Goal: Information Seeking & Learning: Check status

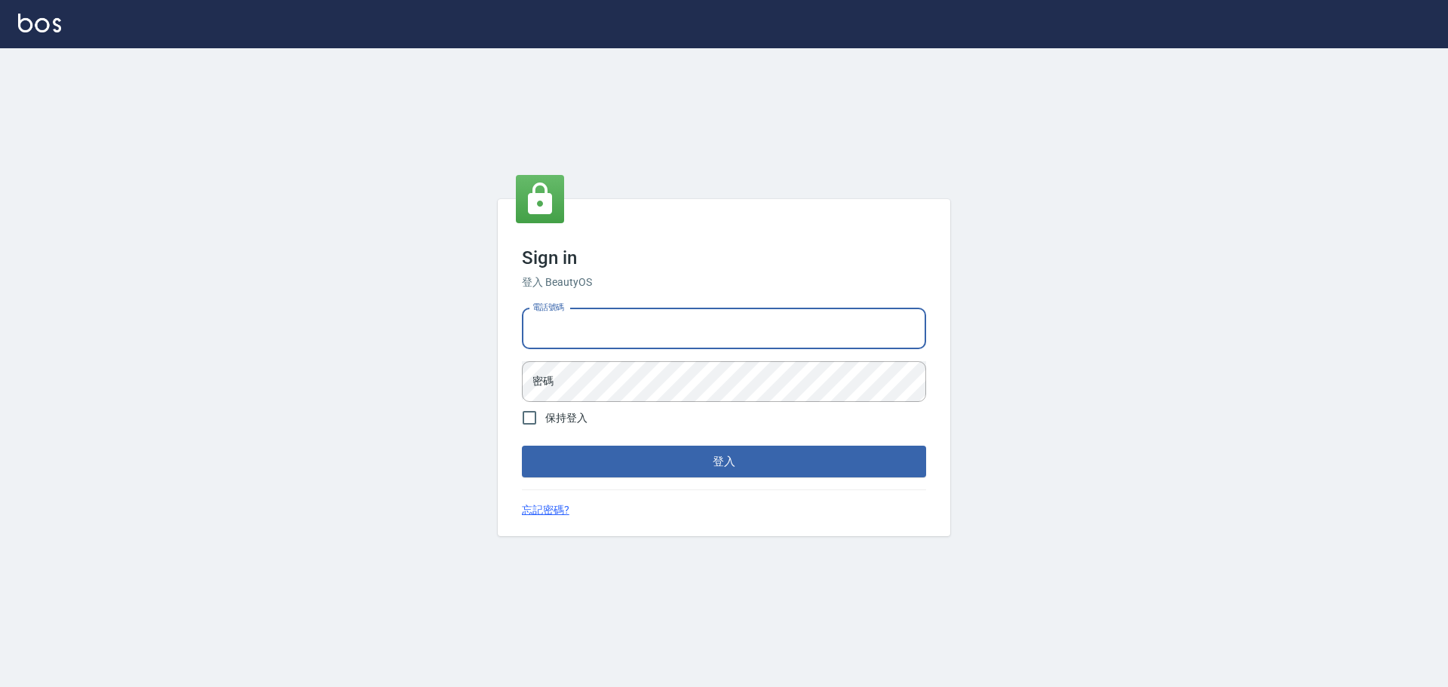
type input "0989189977"
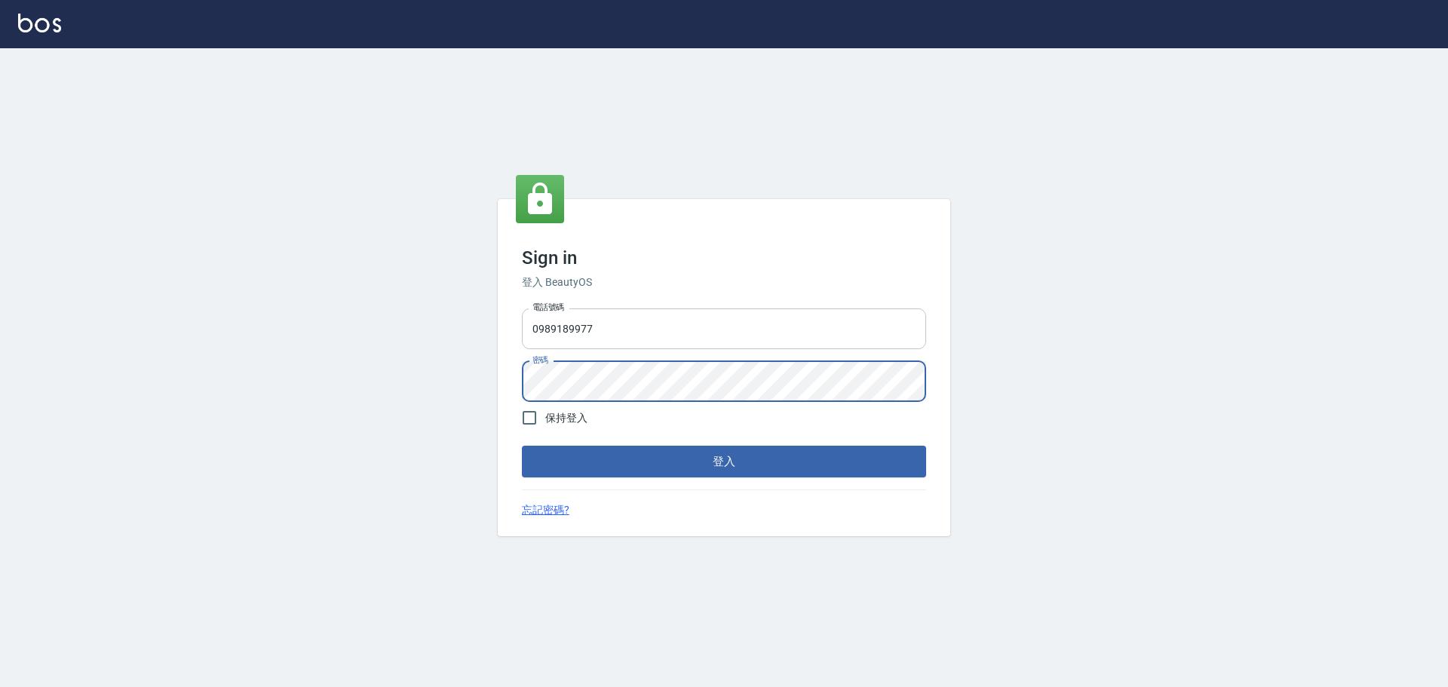
click at [522, 446] on button "登入" at bounding box center [724, 462] width 404 height 32
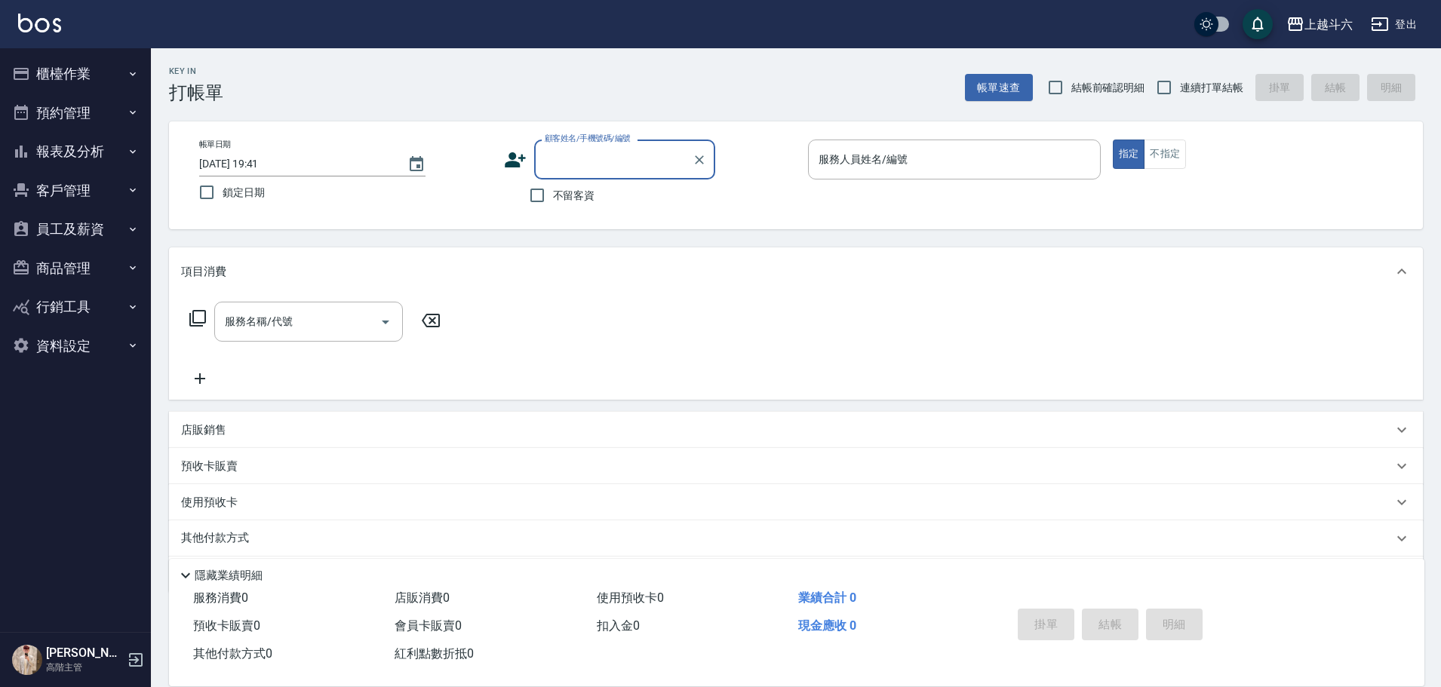
click at [571, 207] on label "不留客資" at bounding box center [558, 196] width 74 height 32
click at [553, 207] on input "不留客資" at bounding box center [537, 196] width 32 height 32
checkbox input "true"
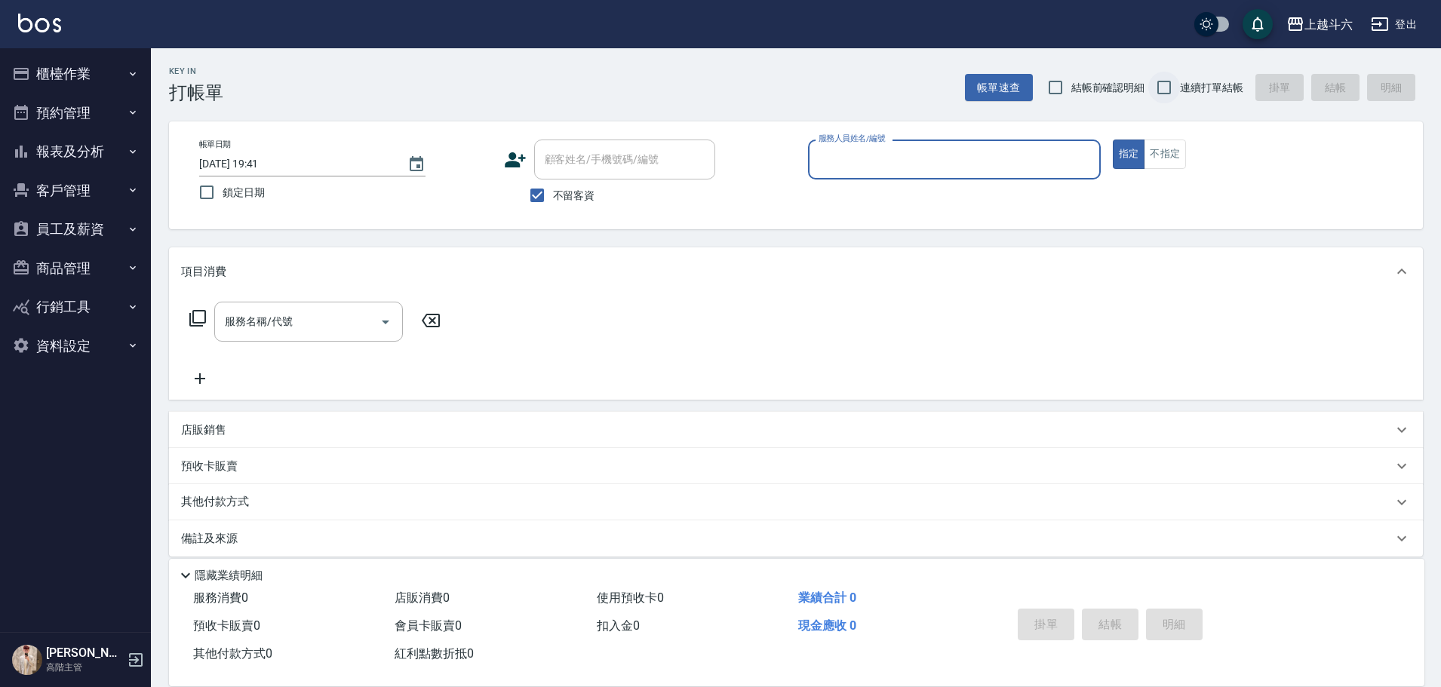
click at [1177, 92] on input "連續打單結帳" at bounding box center [1164, 88] width 32 height 32
checkbox input "true"
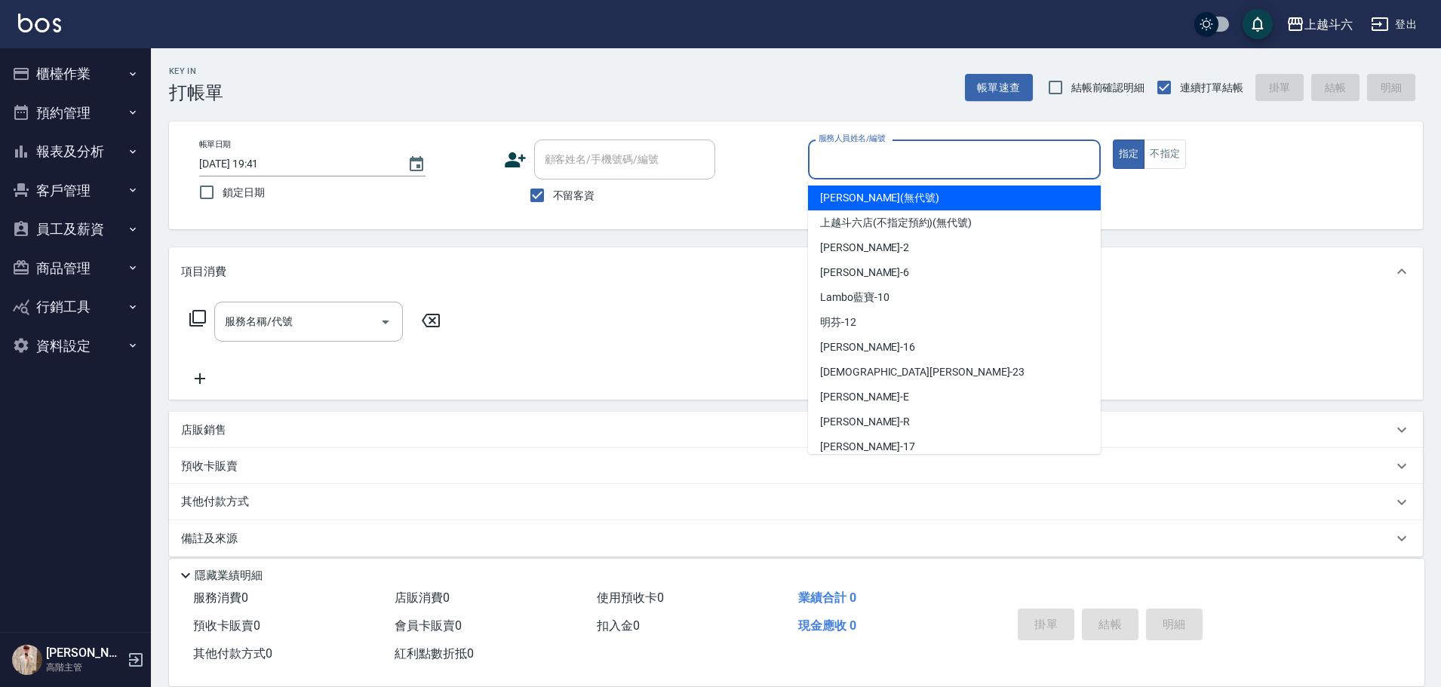
click at [959, 164] on input "服務人員姓名/編號" at bounding box center [954, 159] width 279 height 26
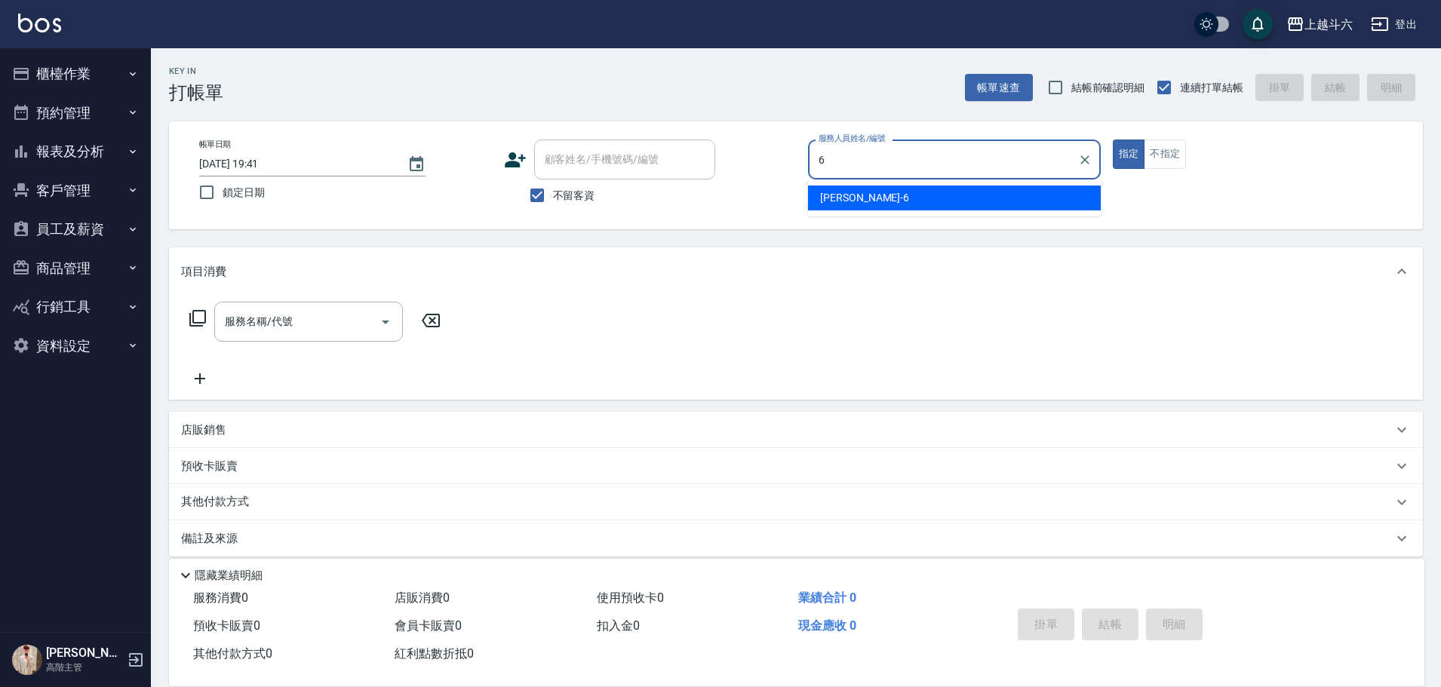
type input "[PERSON_NAME]-6"
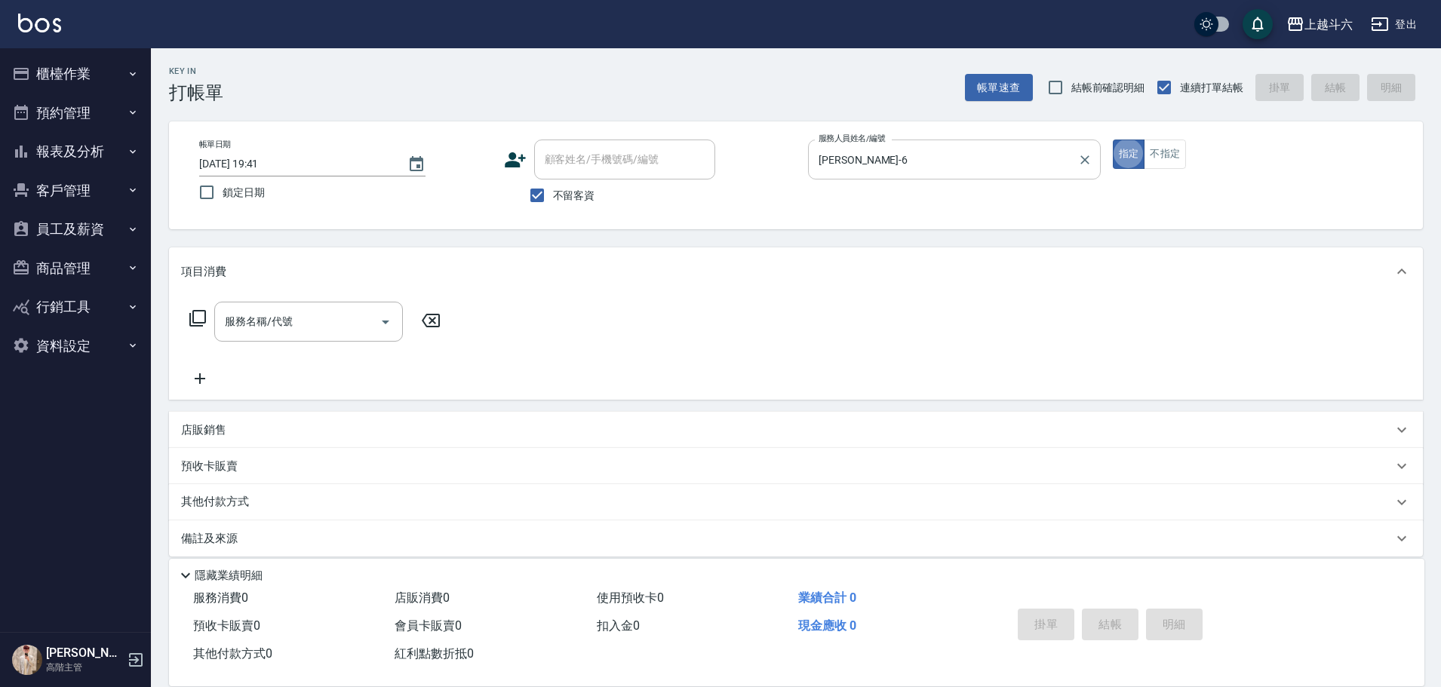
type button "true"
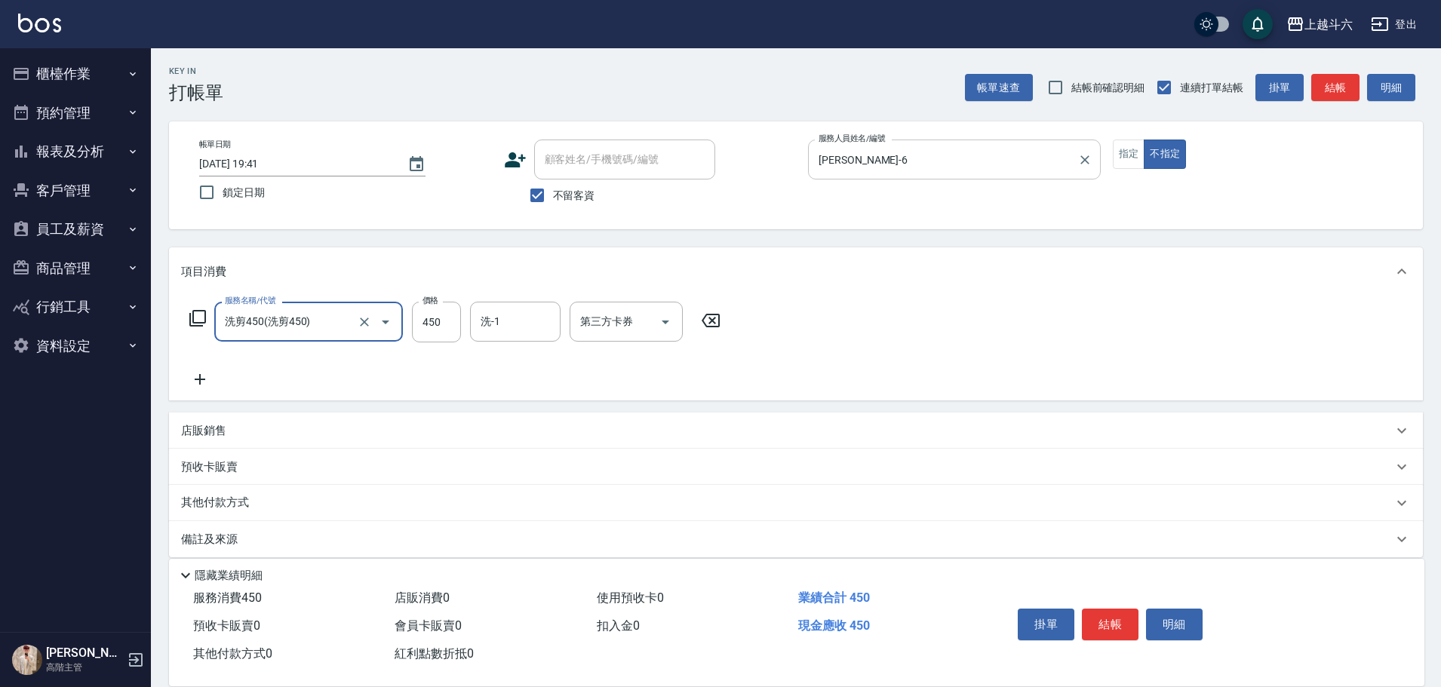
type input "洗剪450"
type input "萱芸-32"
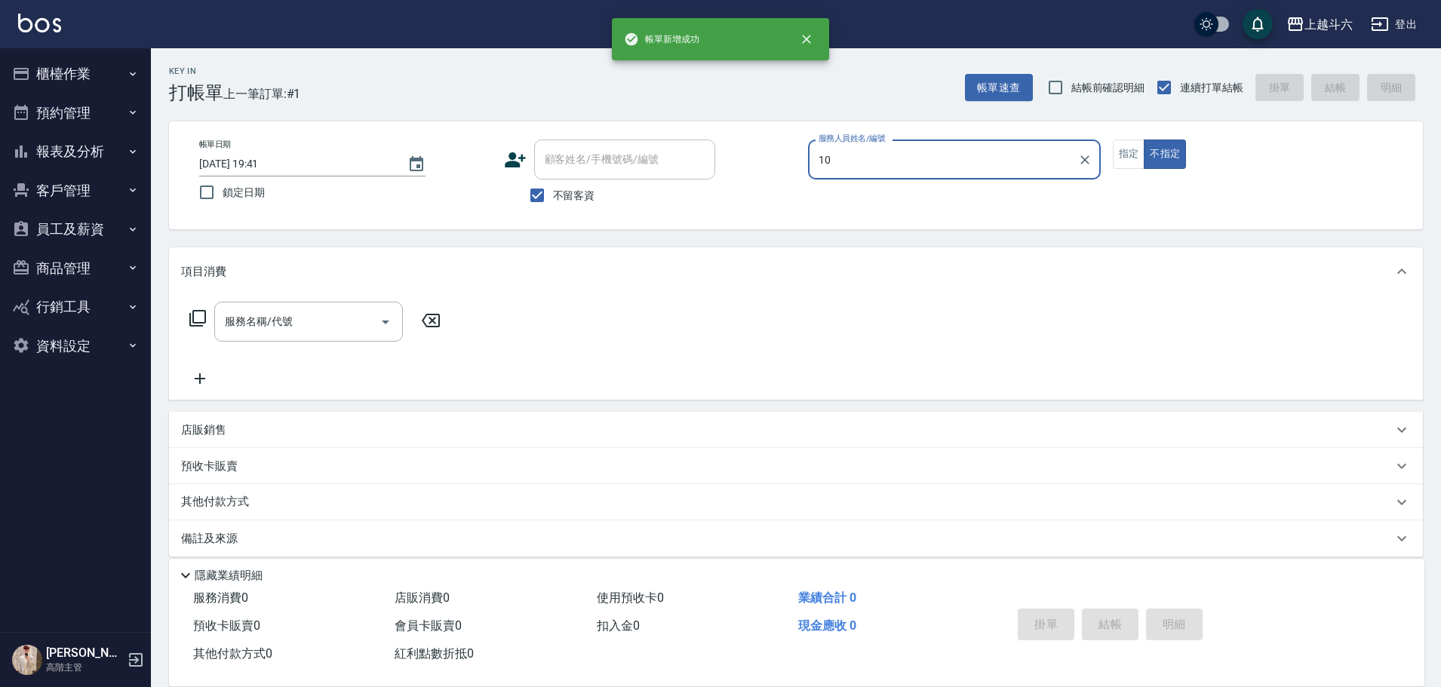
type input "Lambo藍寶-10"
type button "false"
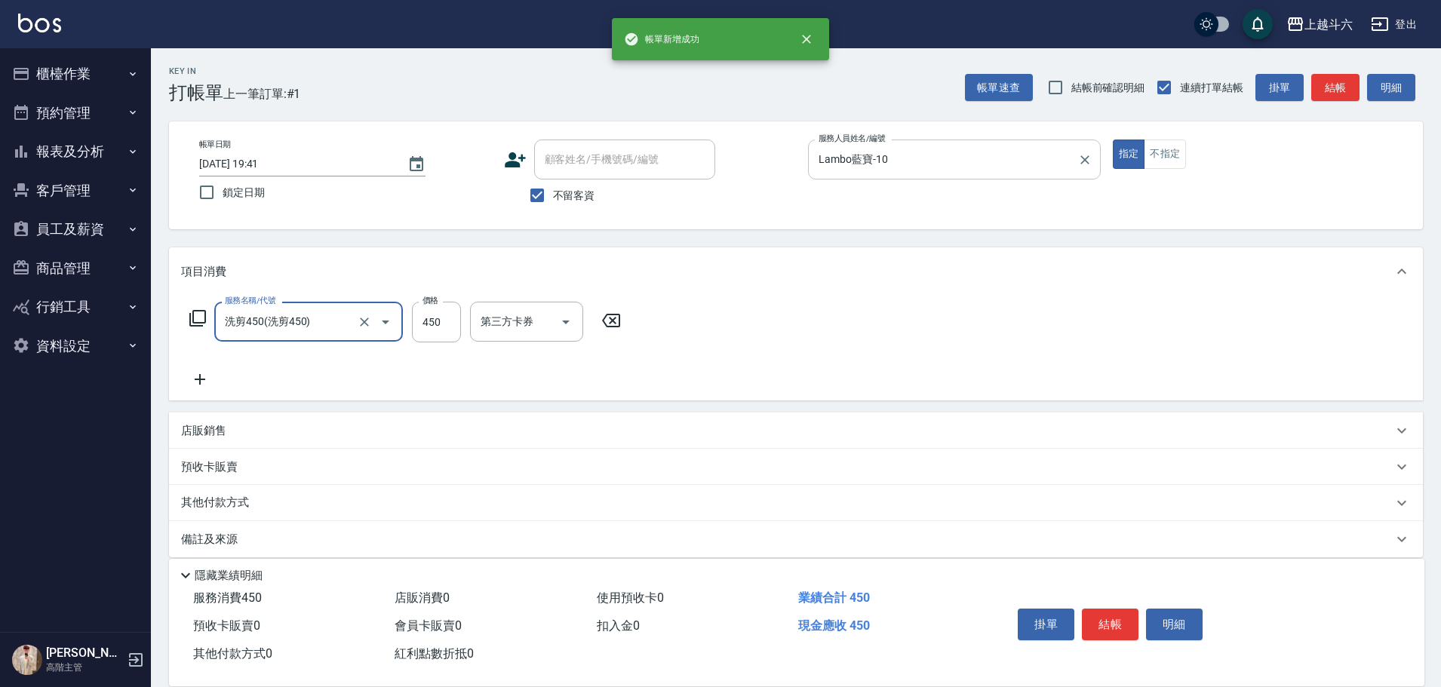
type input "洗剪450"
type input "520"
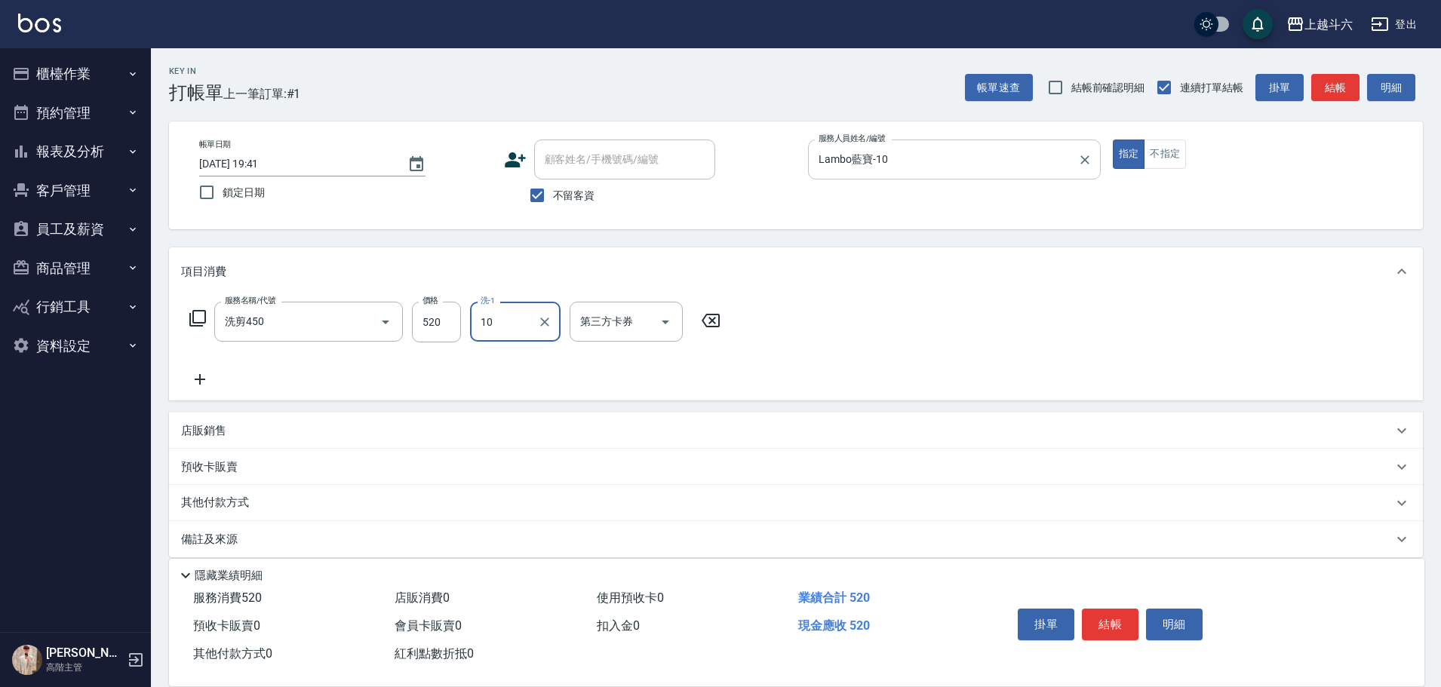
type input "Lambo藍寶-10"
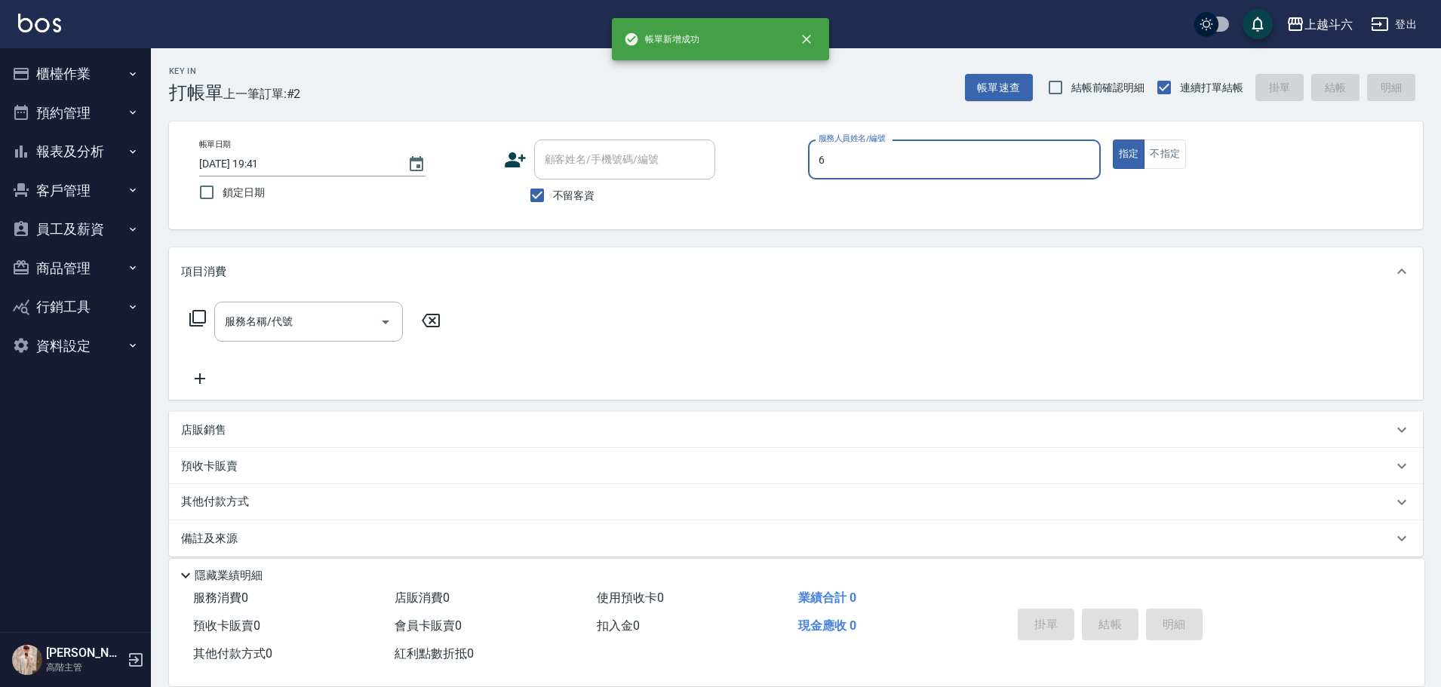
type input "[PERSON_NAME]-6"
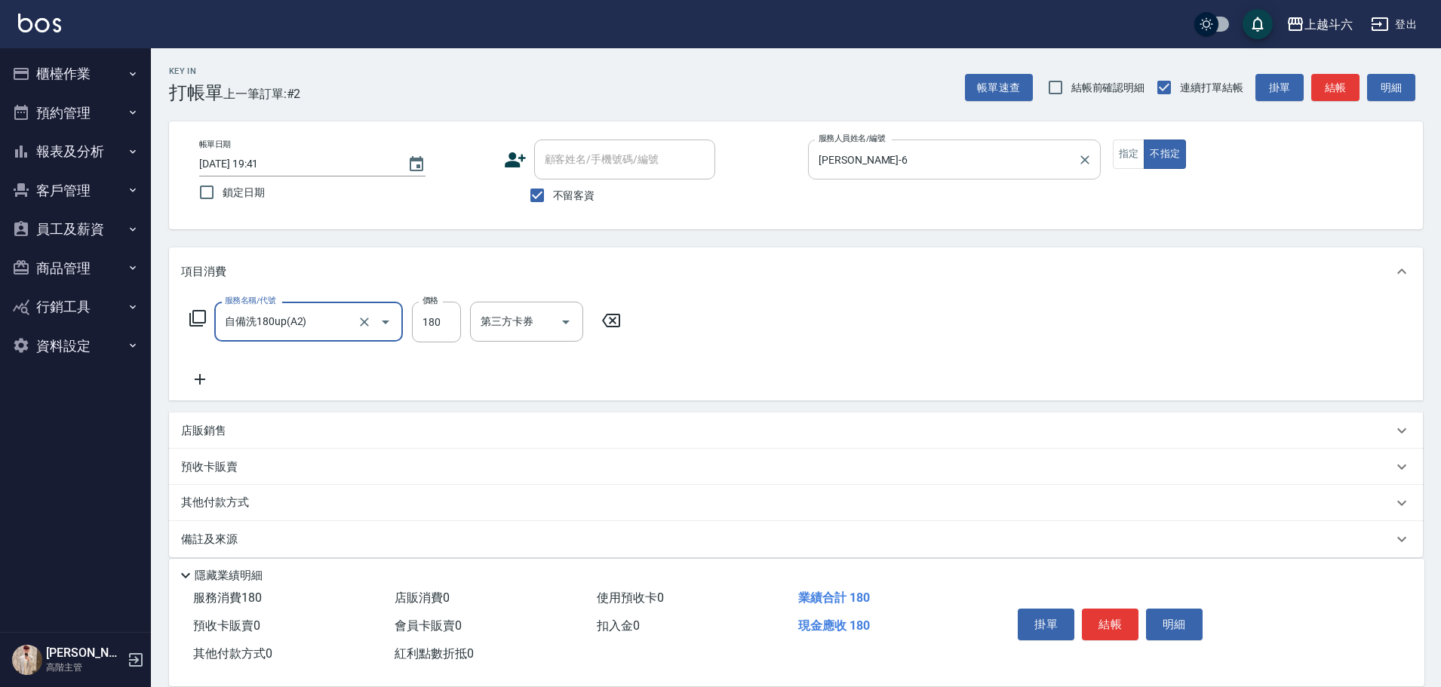
type input "自備洗180up(A2)"
type input "200"
type input "萱芸-32"
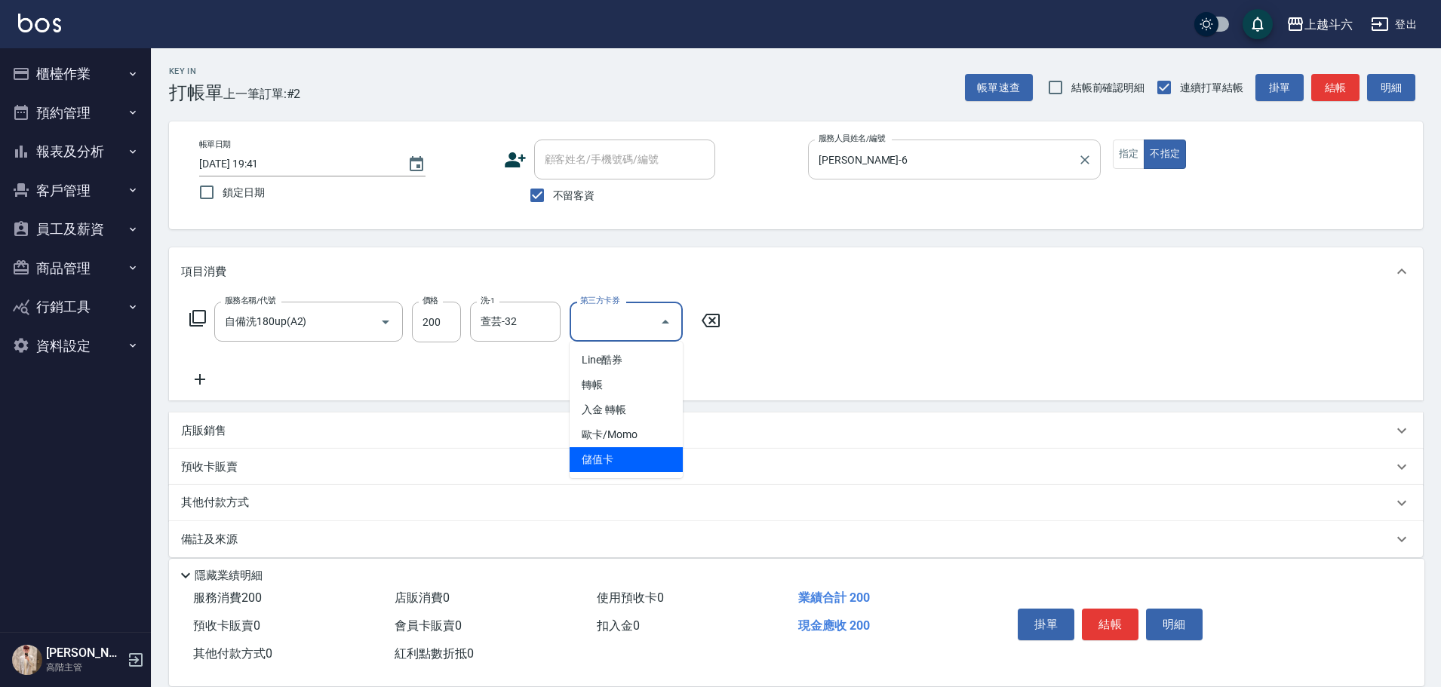
type input "儲值卡"
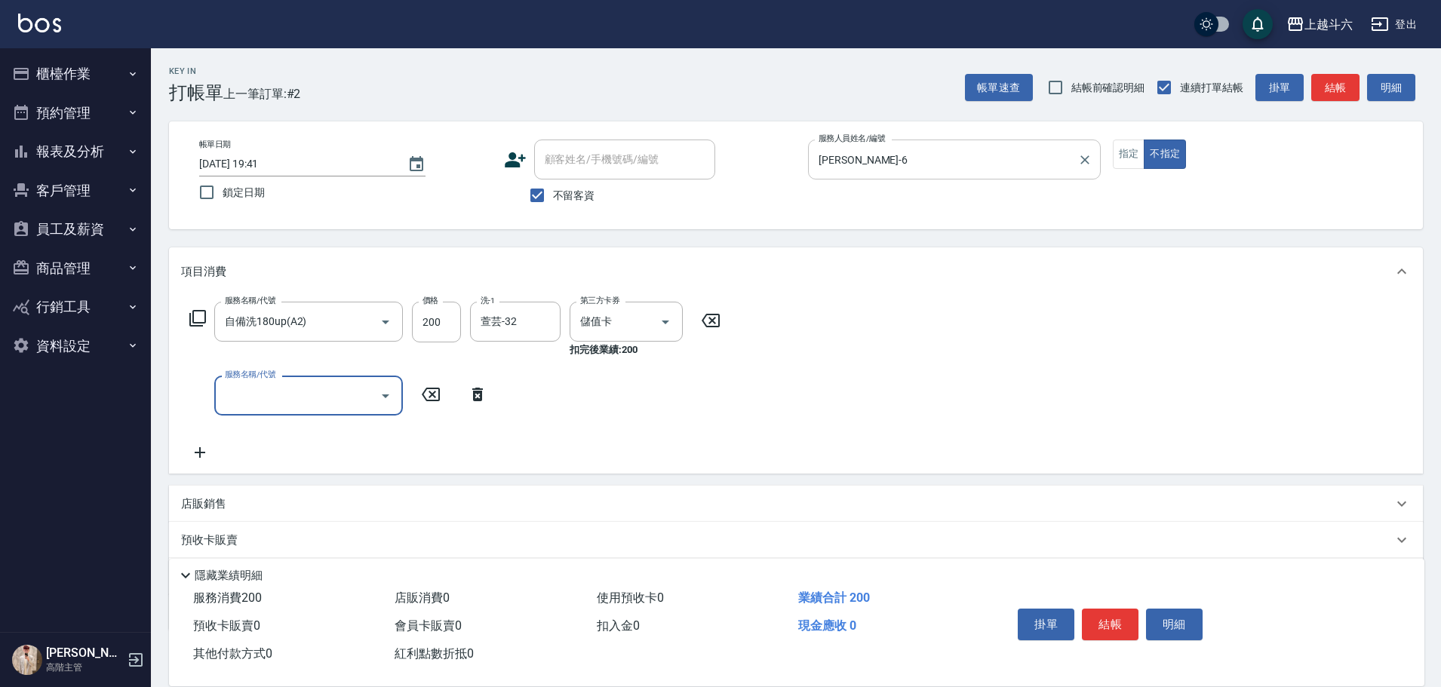
type input "e"
type input "造型50起(A9)"
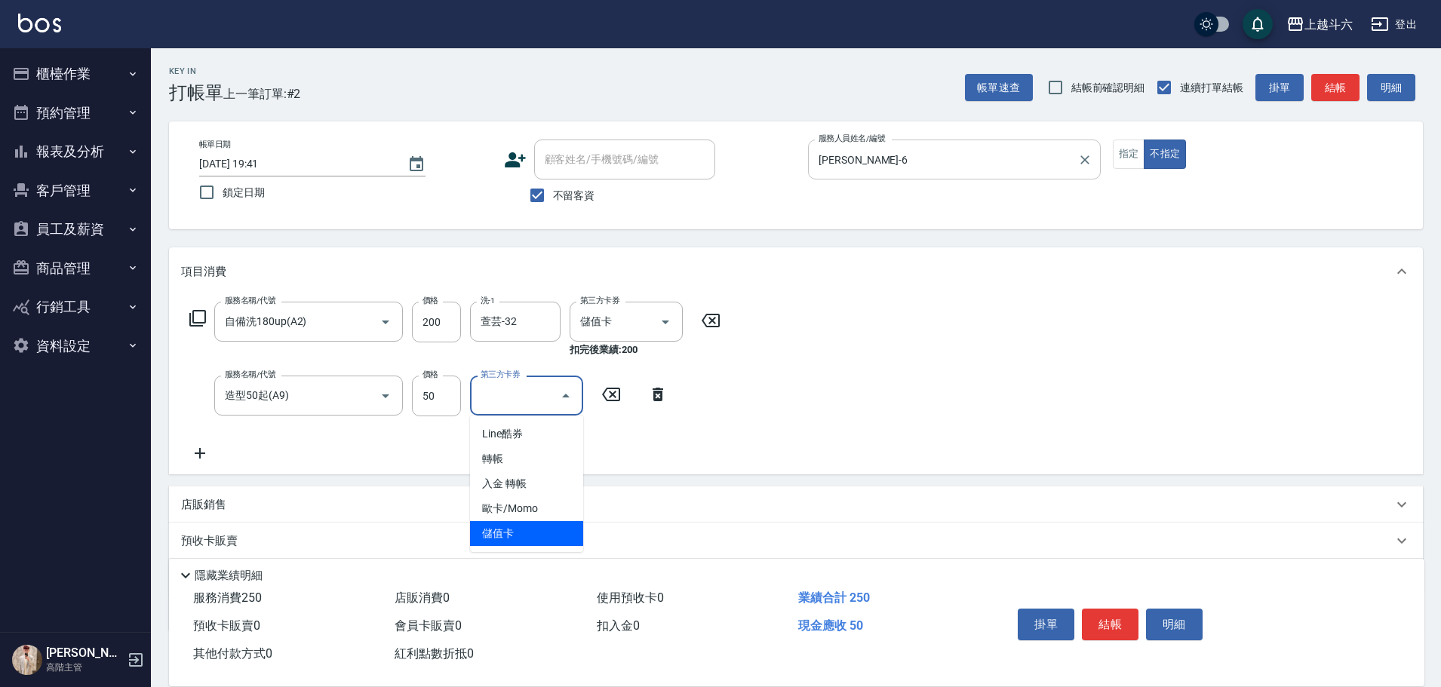
type input "儲值卡"
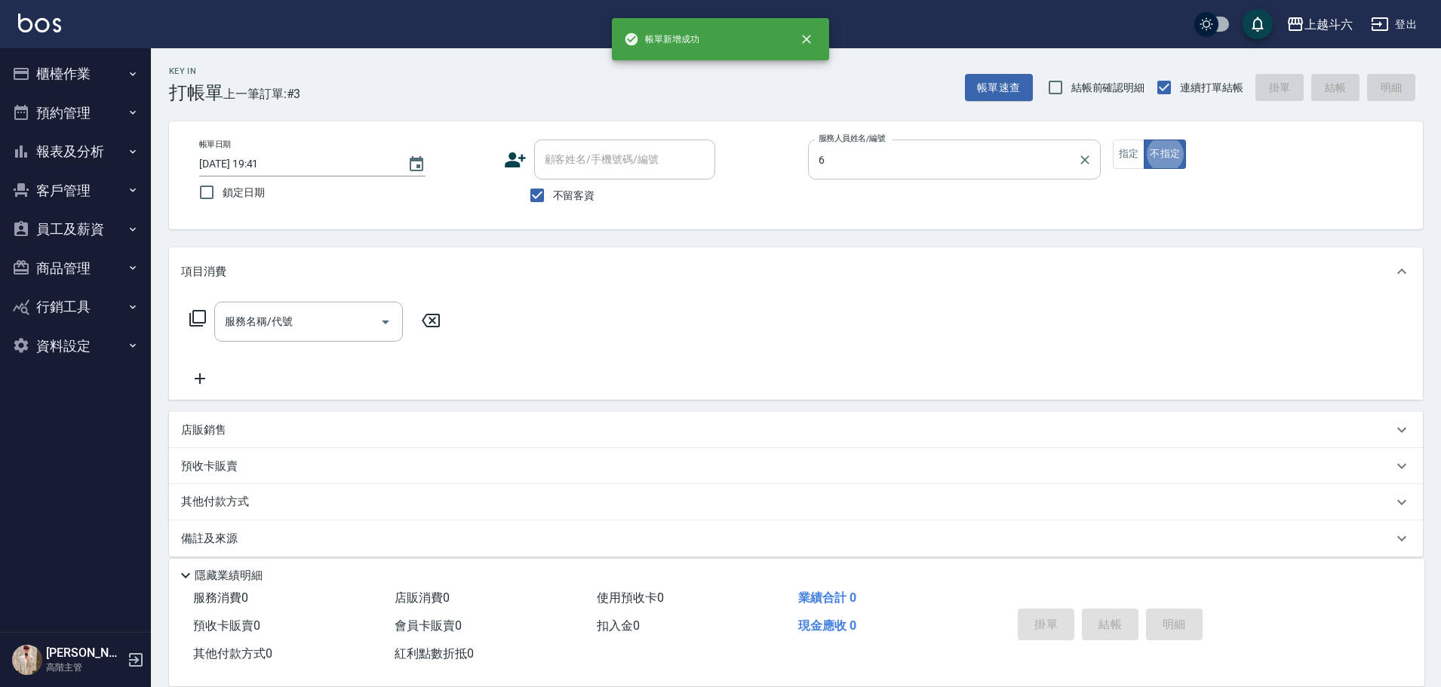
type input "[PERSON_NAME]-6"
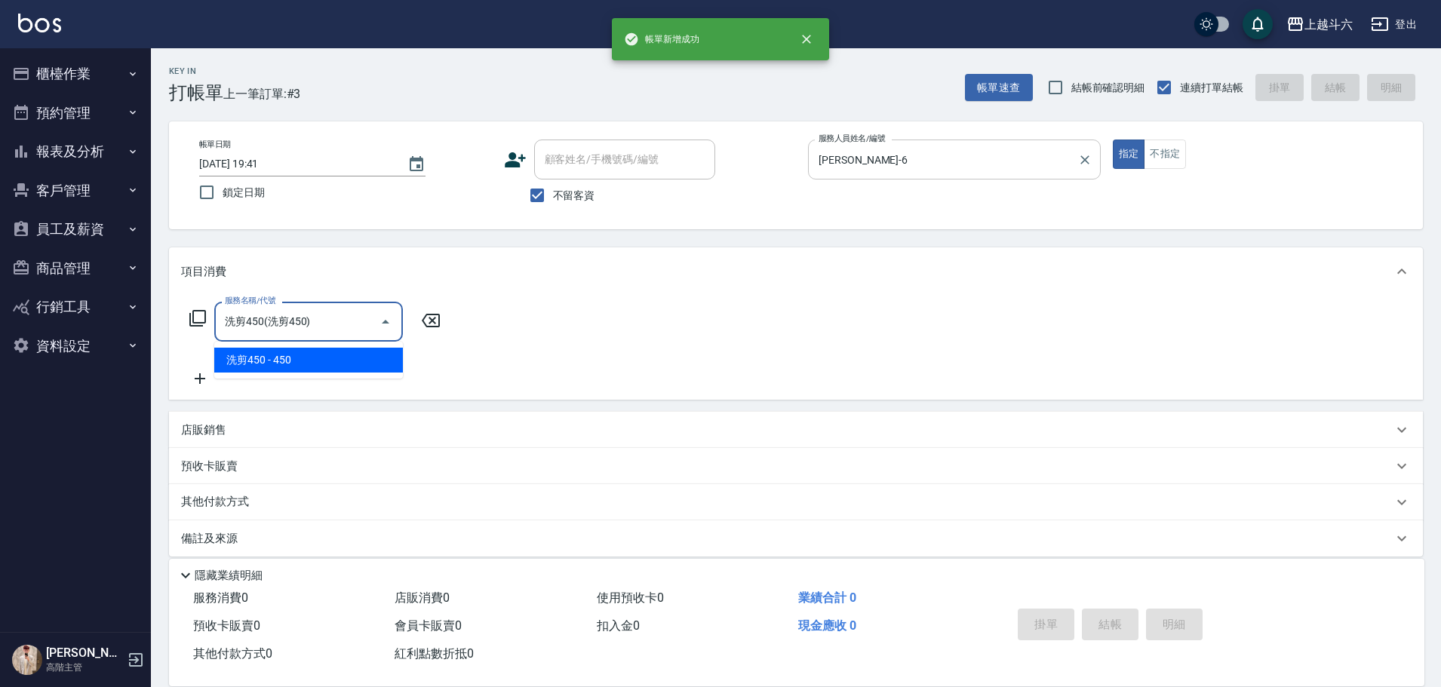
type input "洗剪450"
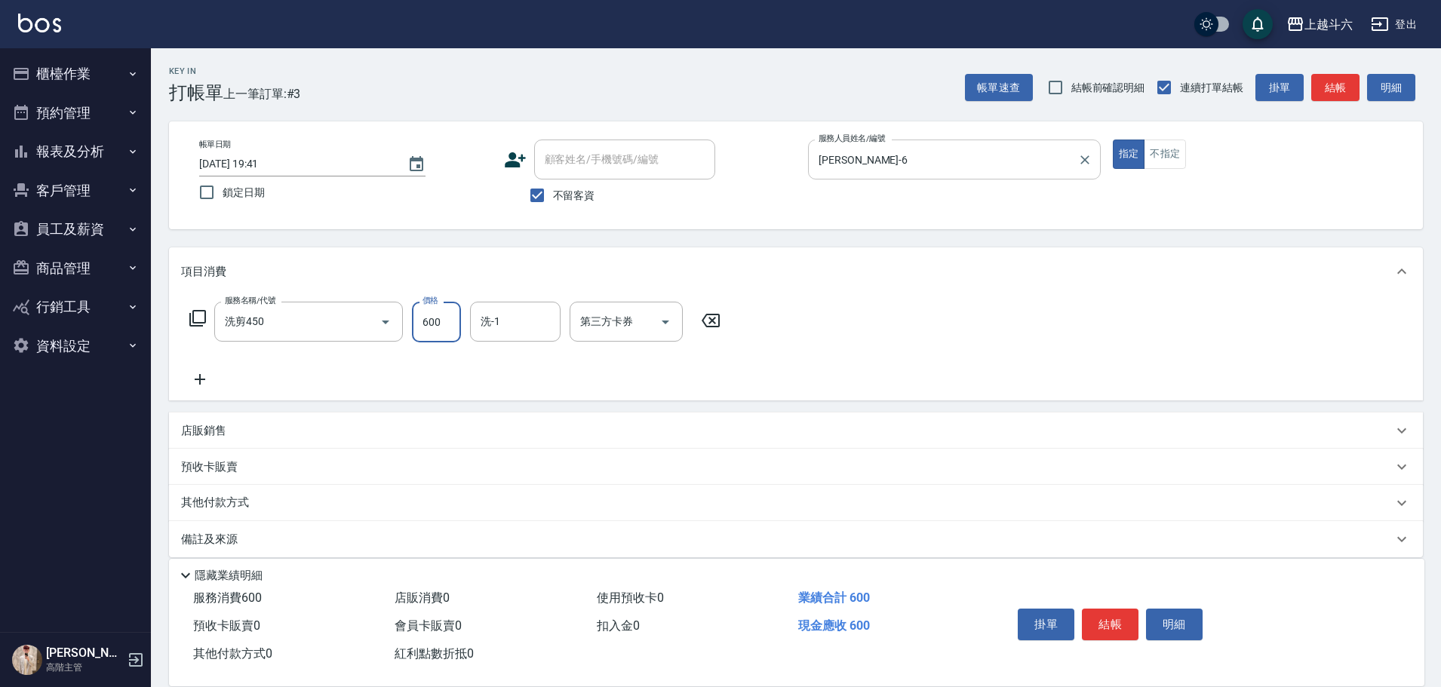
type input "600"
type input "萱芸-32"
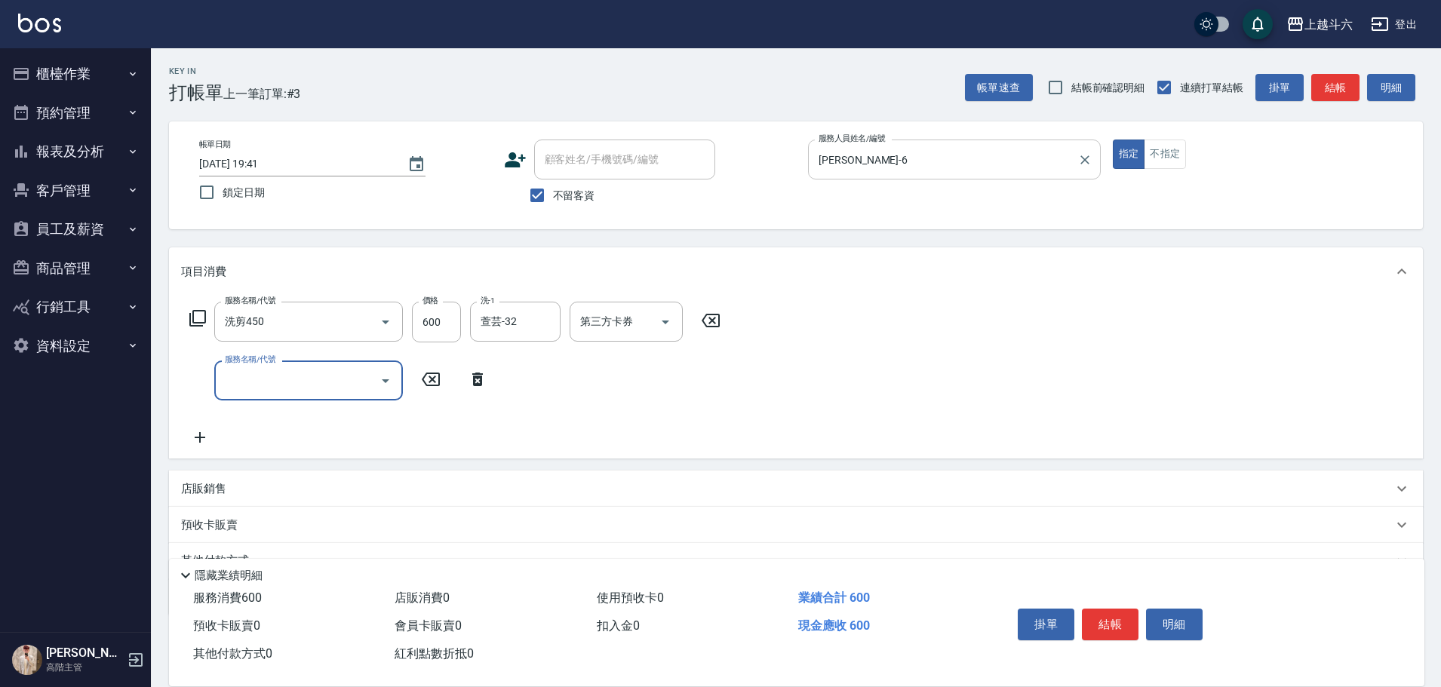
type input "ㄍ"
type input "下"
type input "夏柚洗60(特3)"
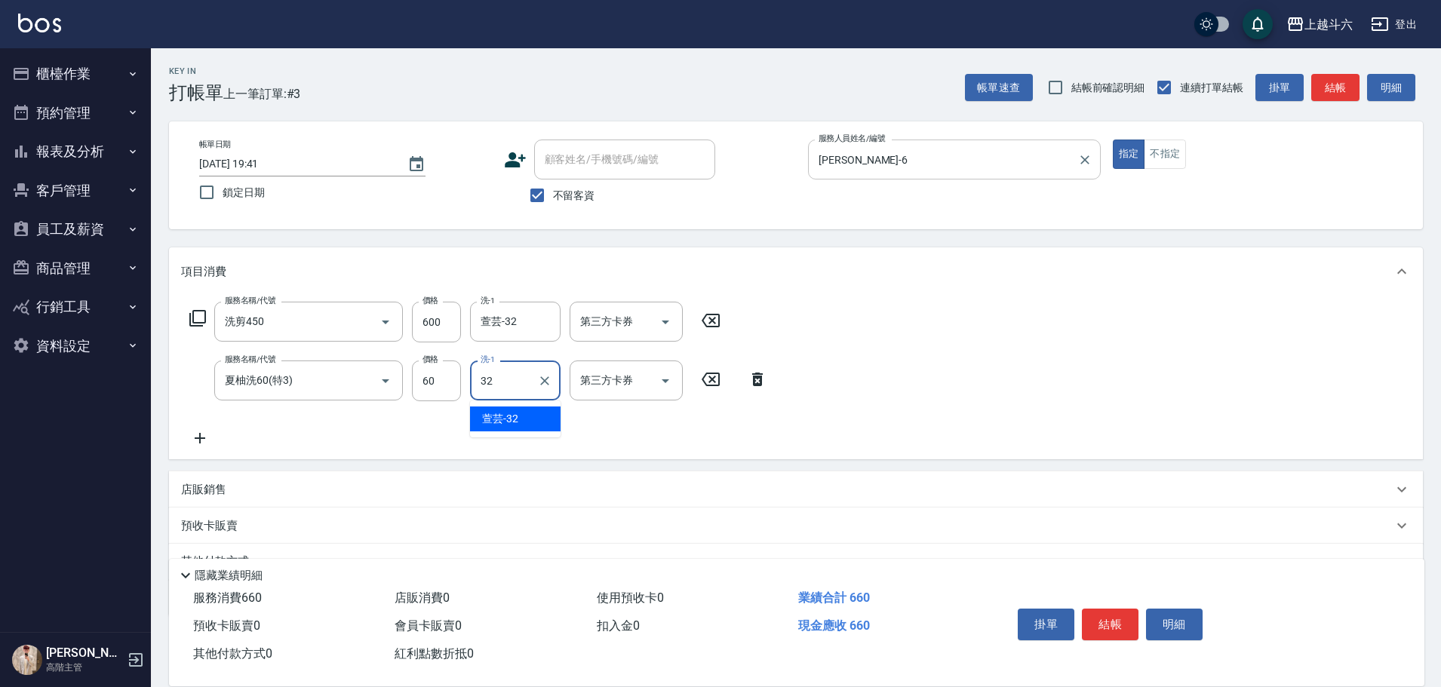
type input "萱芸-32"
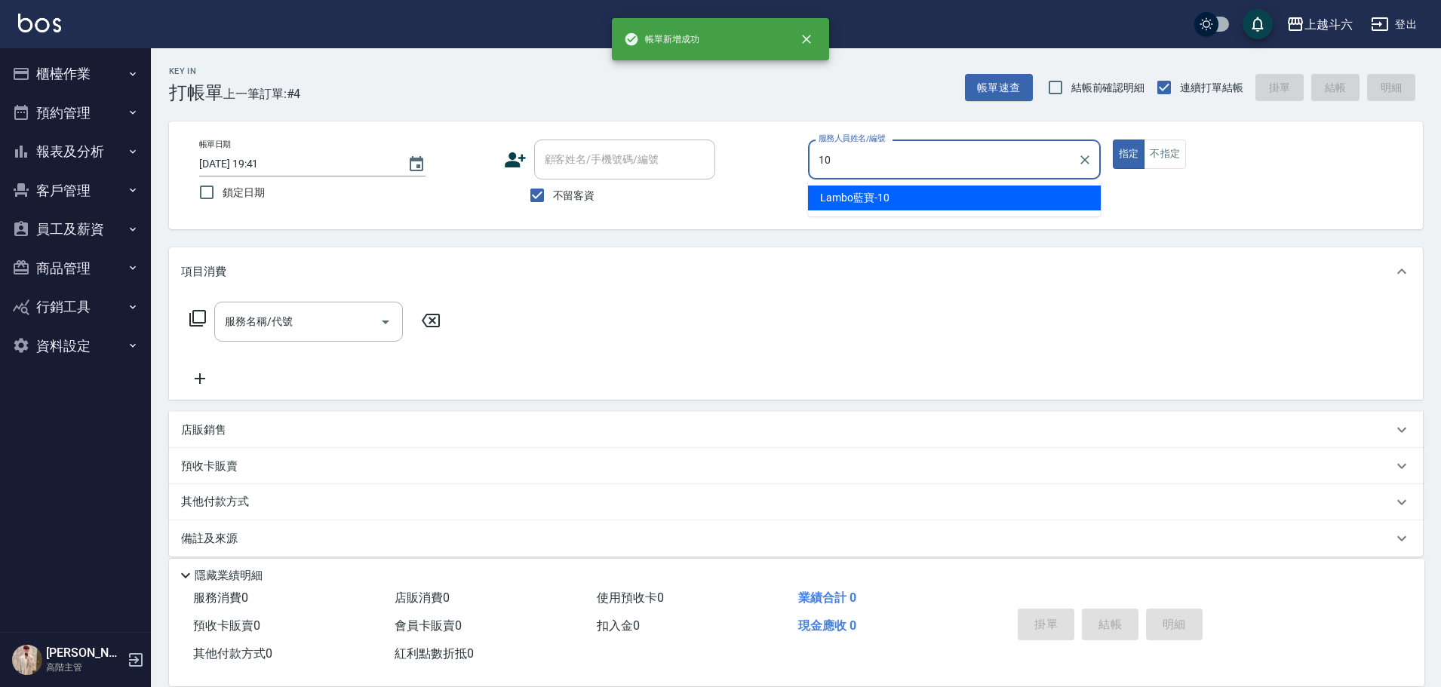
type input "Lambo藍寶-10"
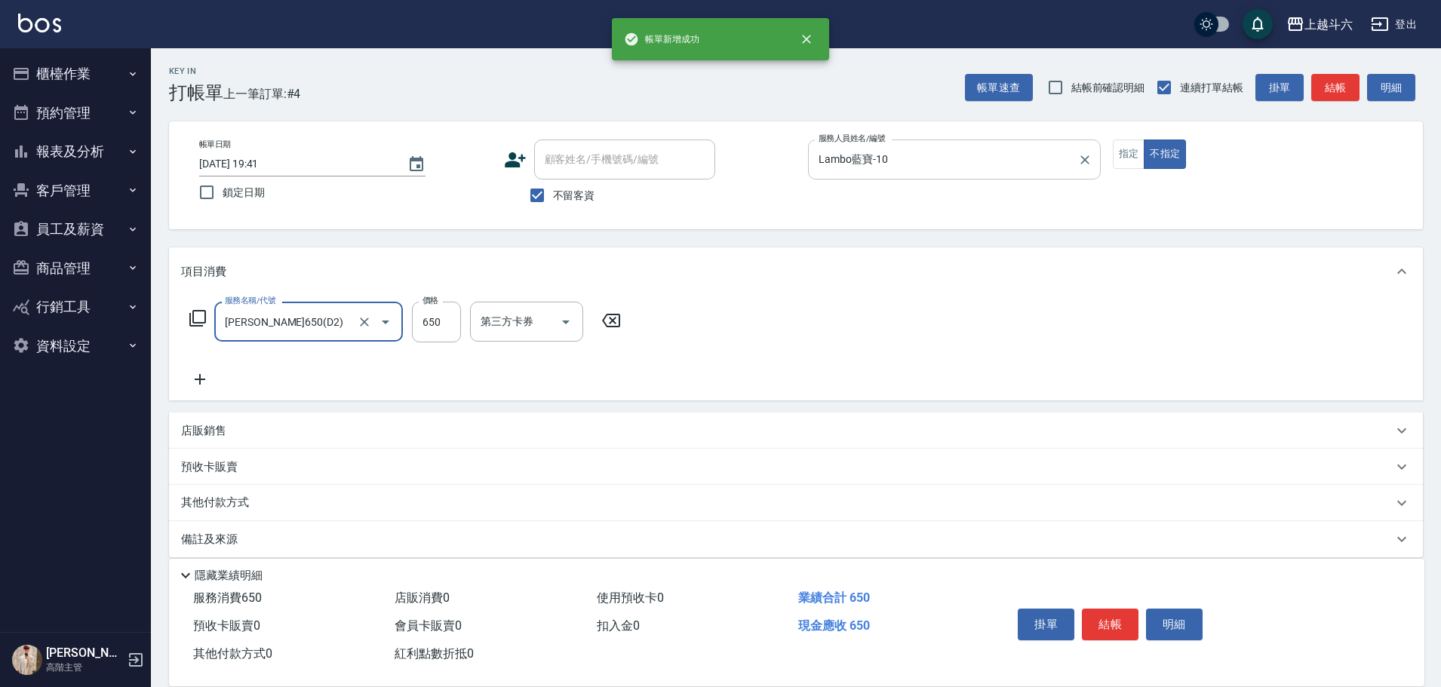
type input "[PERSON_NAME]650(D2)"
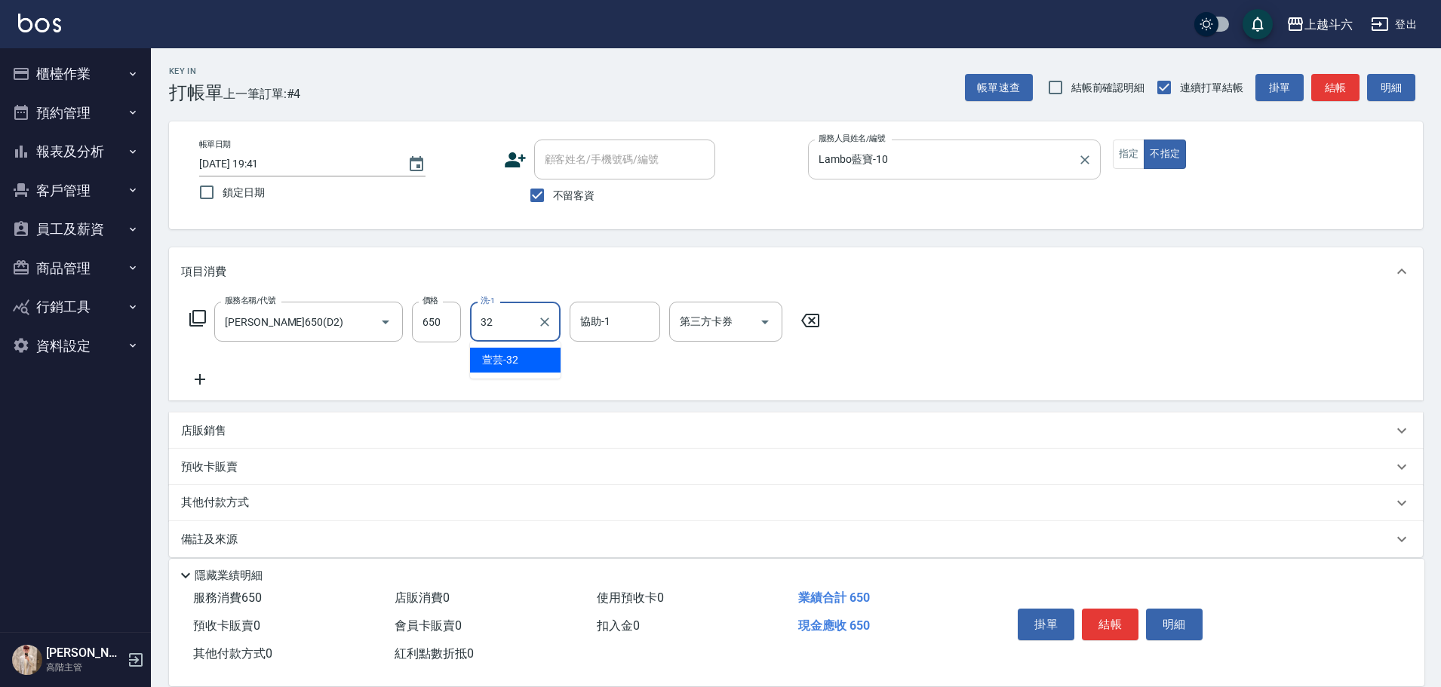
type input "萱芸-32"
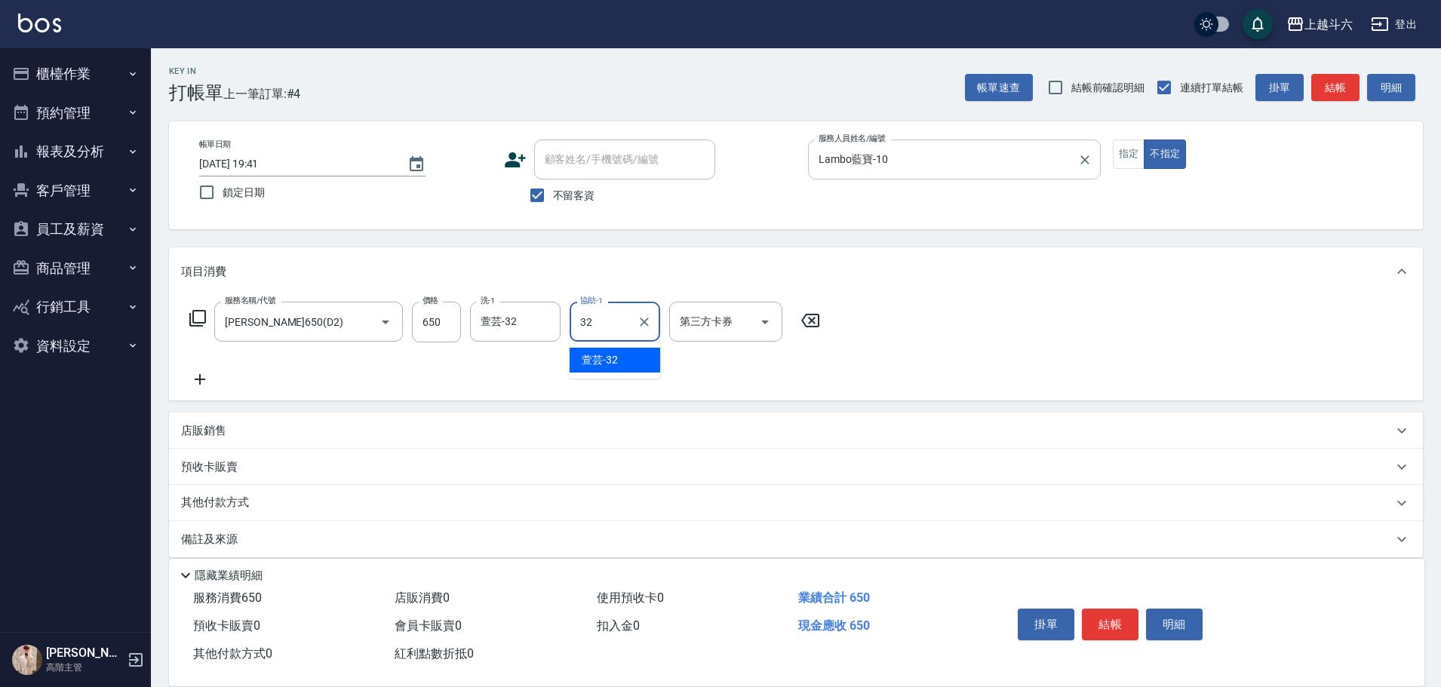
type input "萱芸-32"
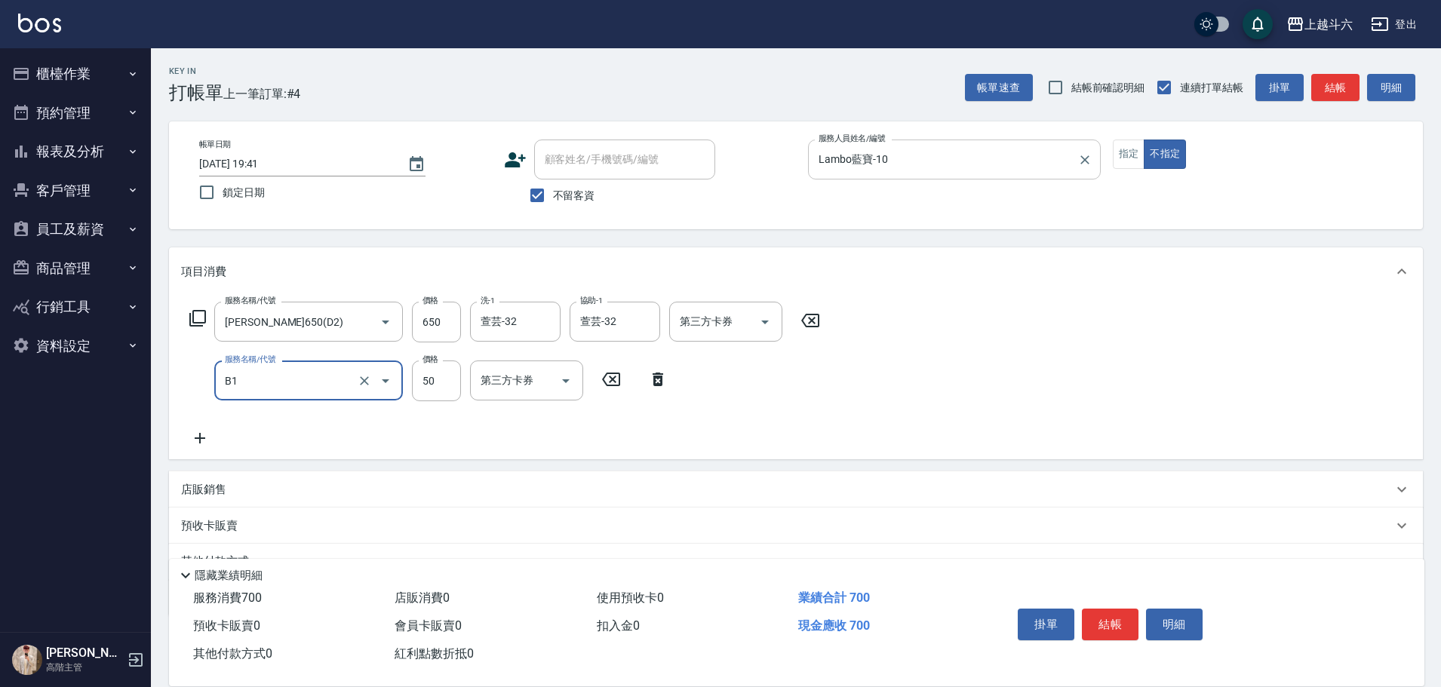
type input "剪髮(B1)"
type input "100"
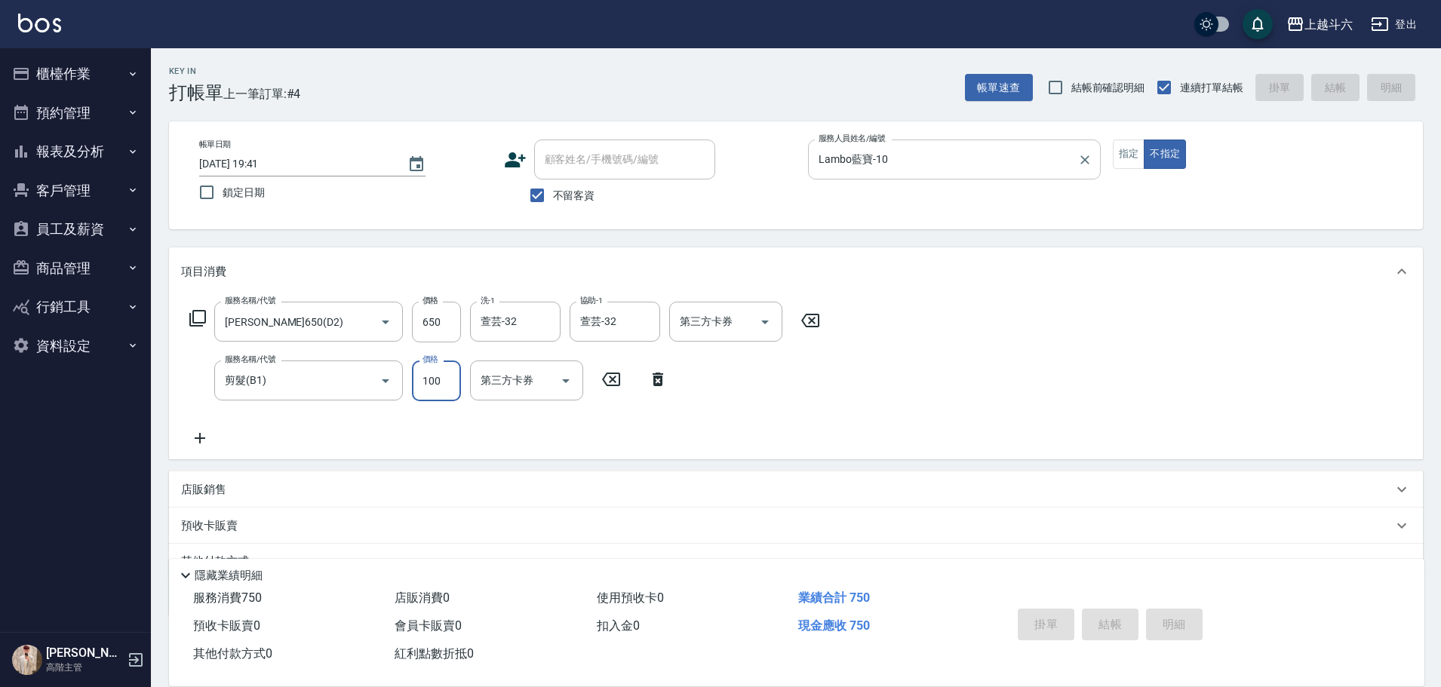
type input "[DATE] 19:42"
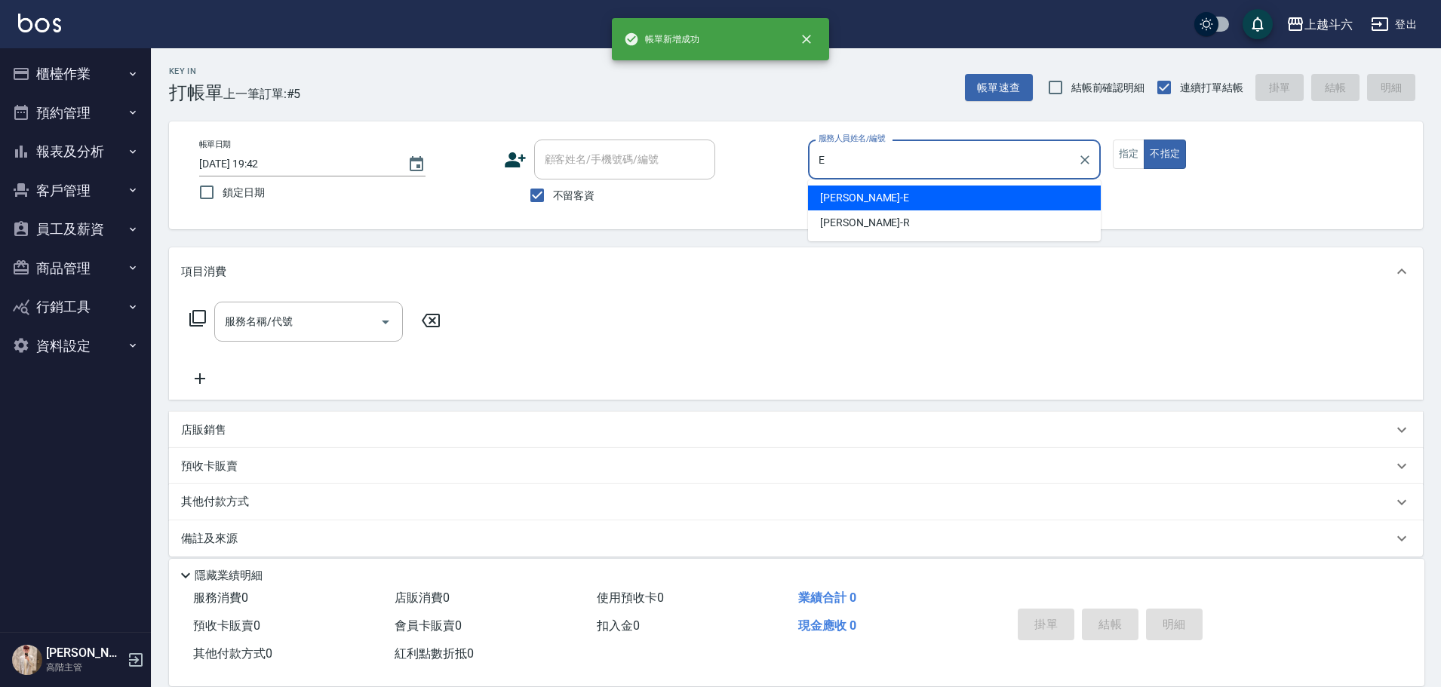
type input "[PERSON_NAME]"
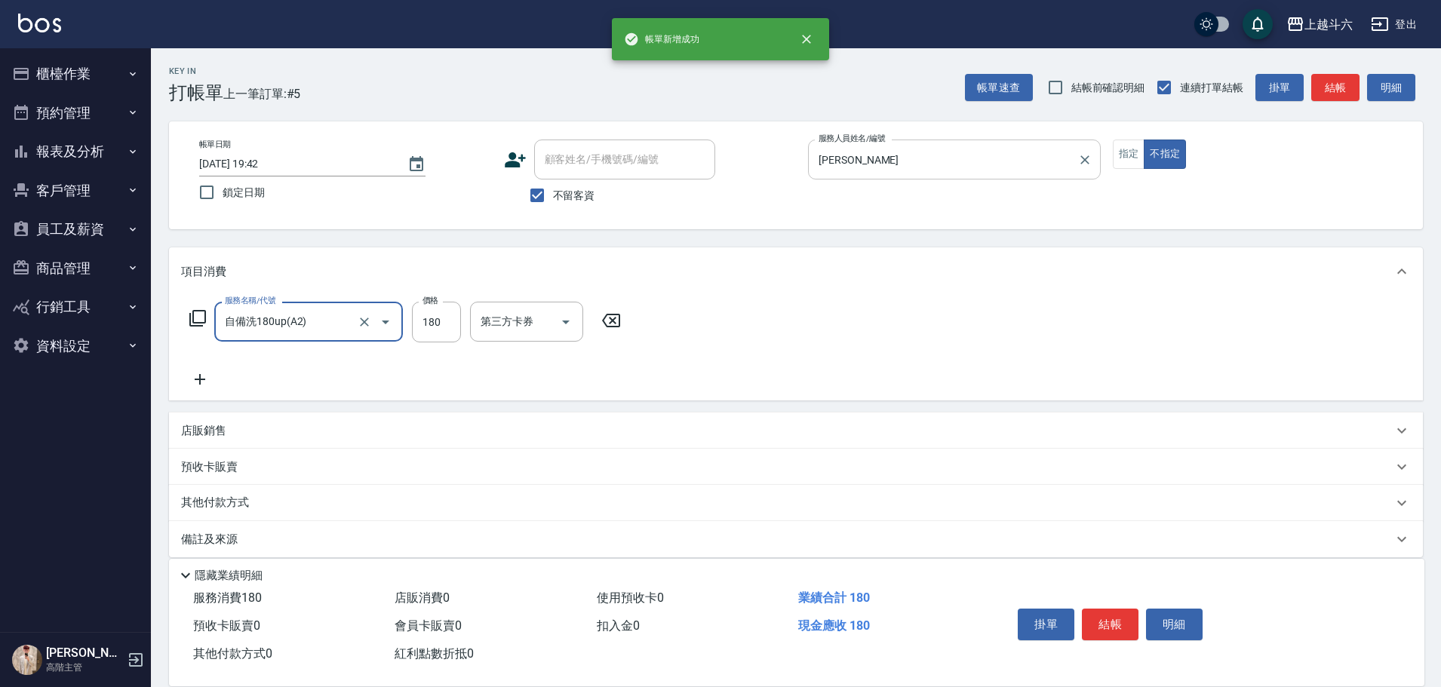
type input "自備洗180up(A2)"
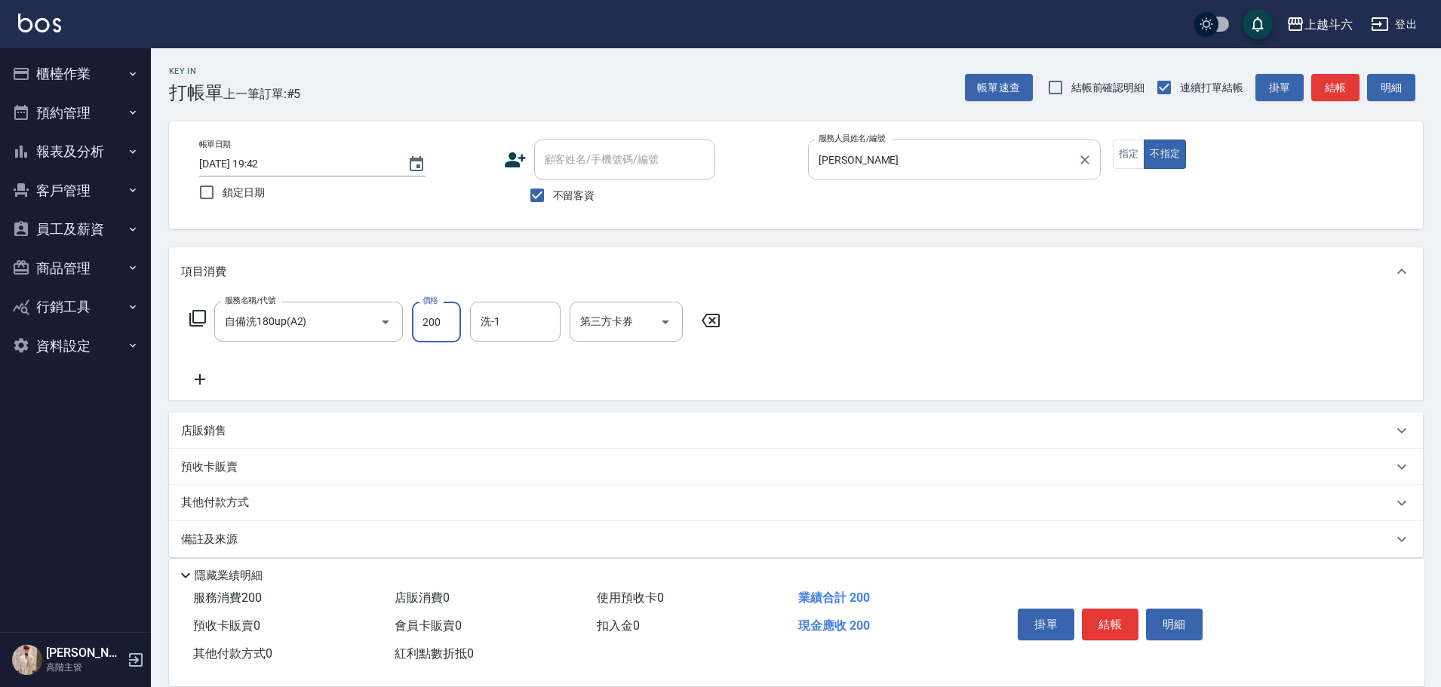
type input "200"
type input "[PERSON_NAME]"
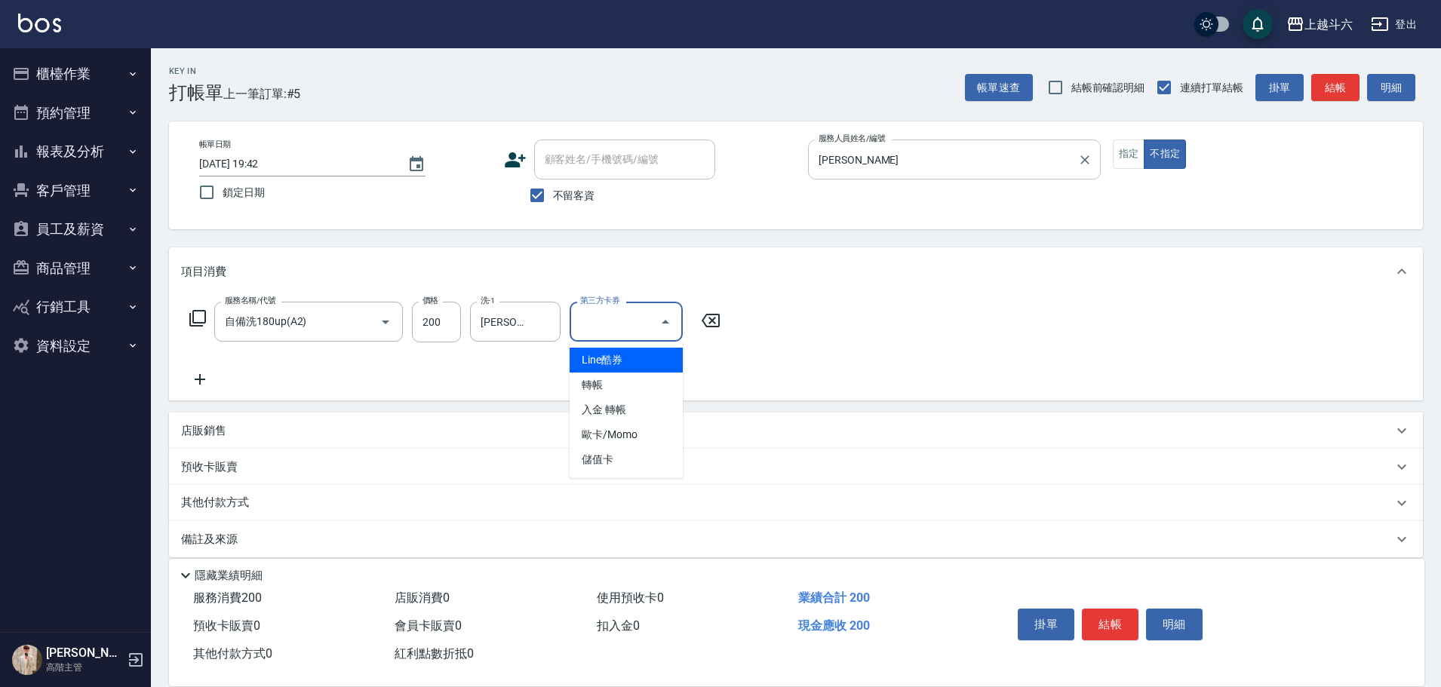
type input "儲值卡"
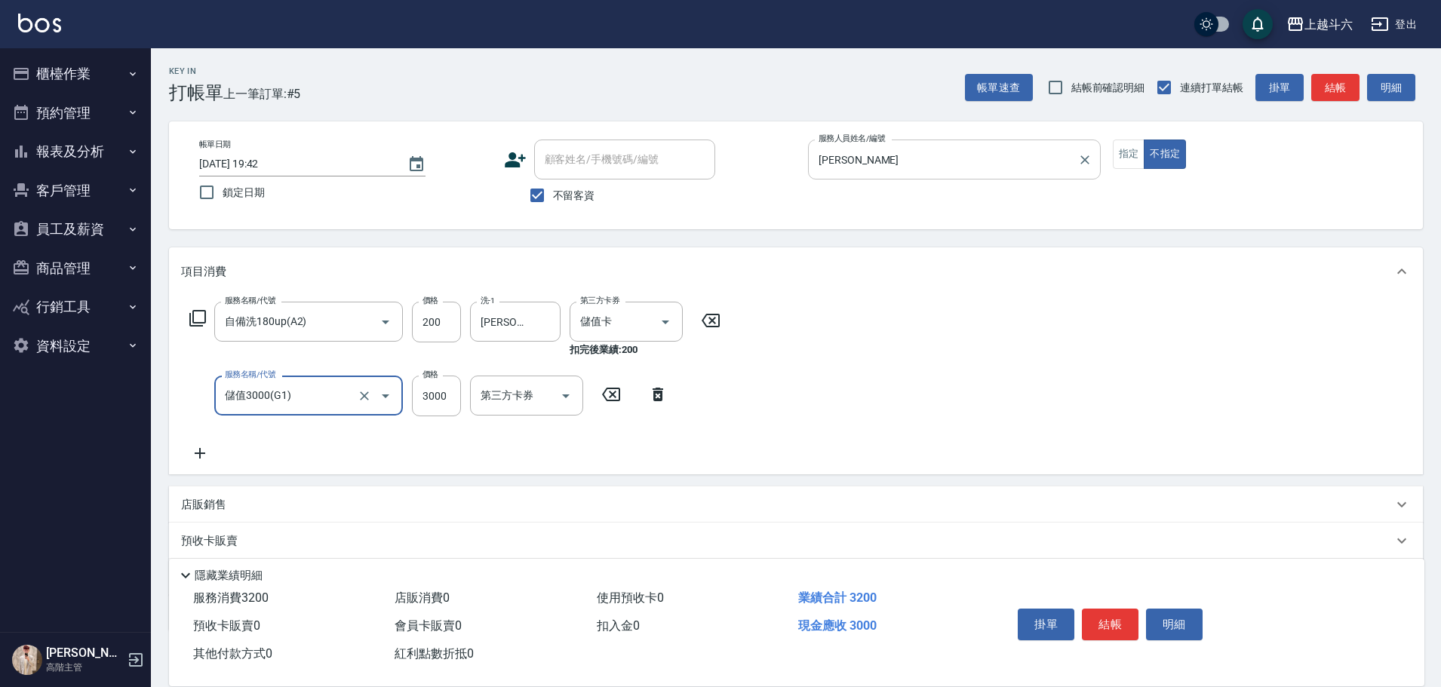
type input "儲值3000(G1)"
type input "1000"
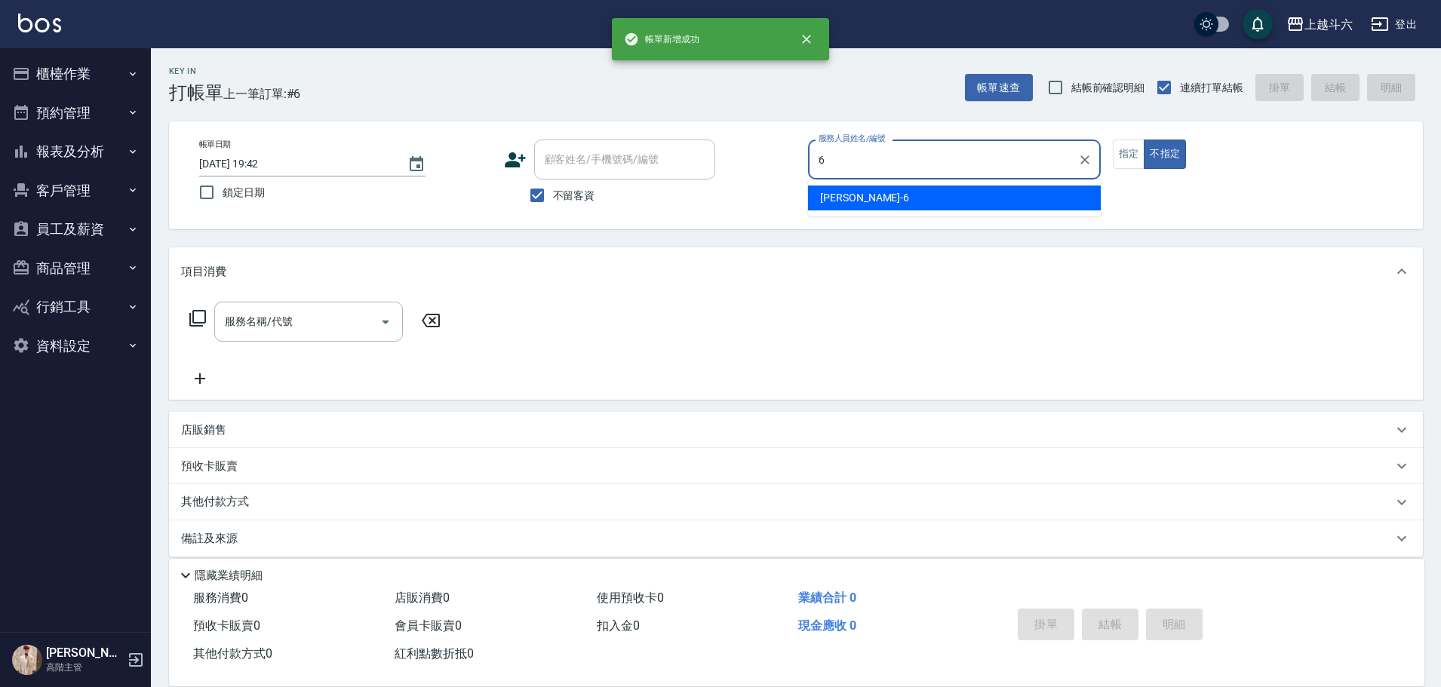
type input "[PERSON_NAME]-6"
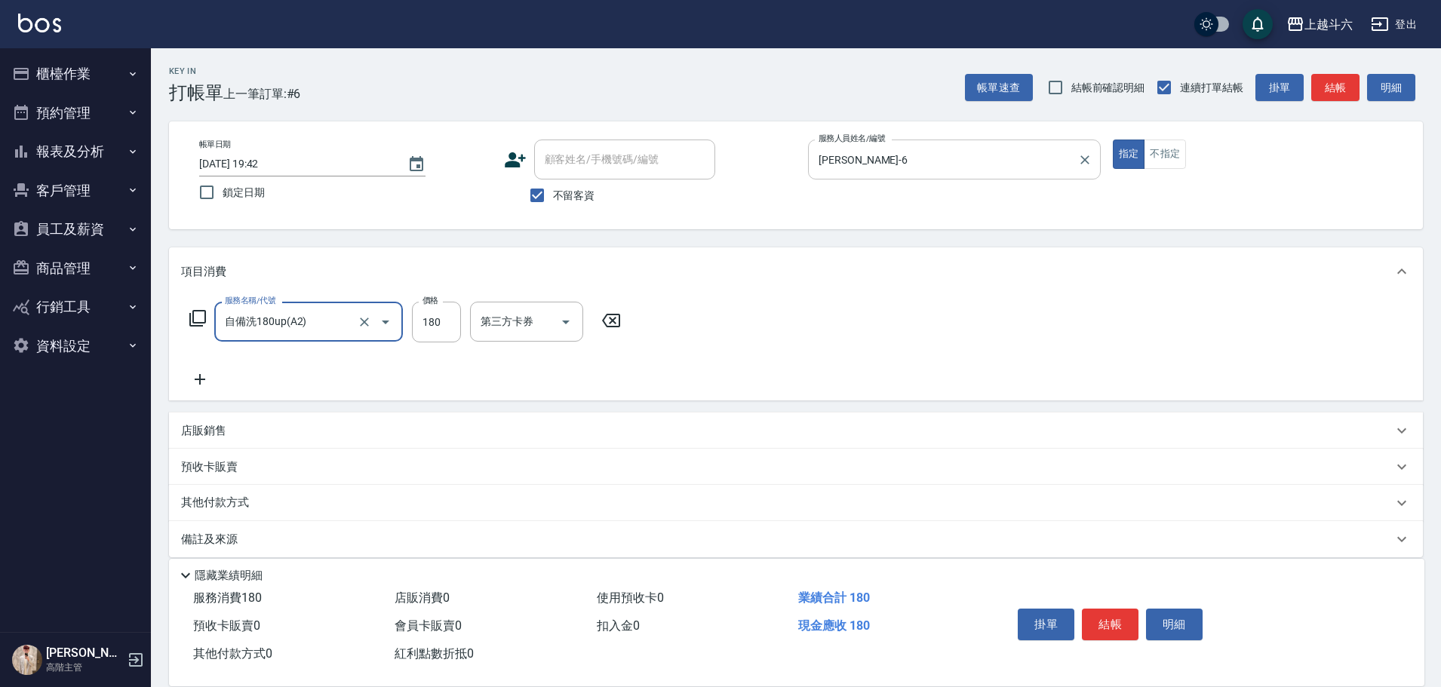
type input "自備洗180up(A2)"
type input "200"
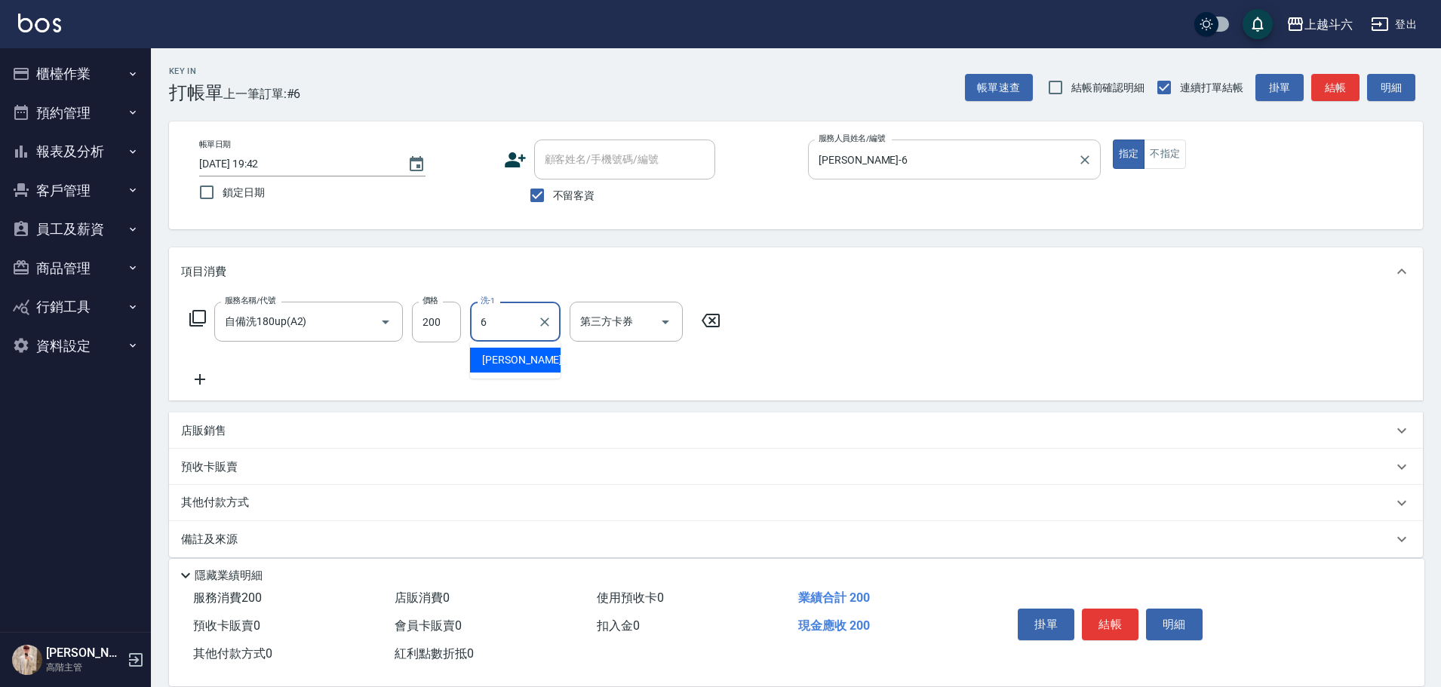
type input "[PERSON_NAME]-6"
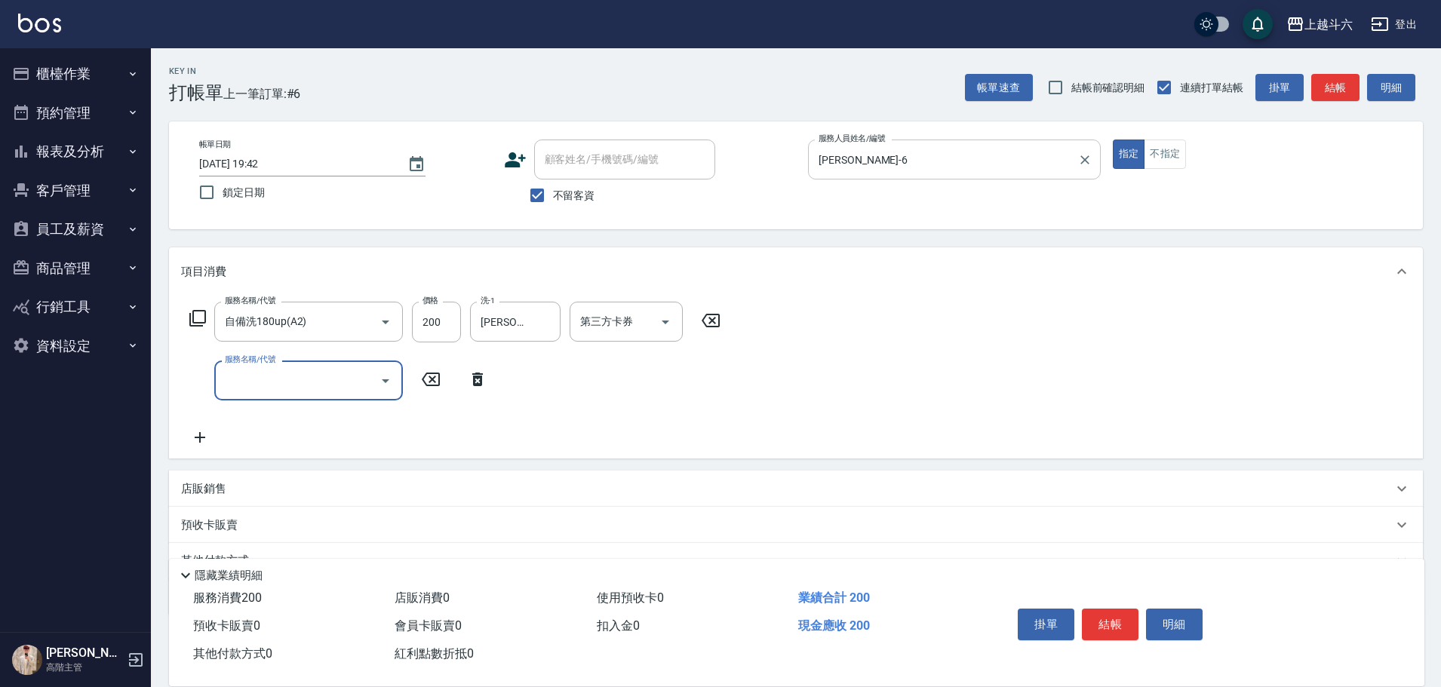
type input "B"
type input "剪髮(B1)"
type input "350"
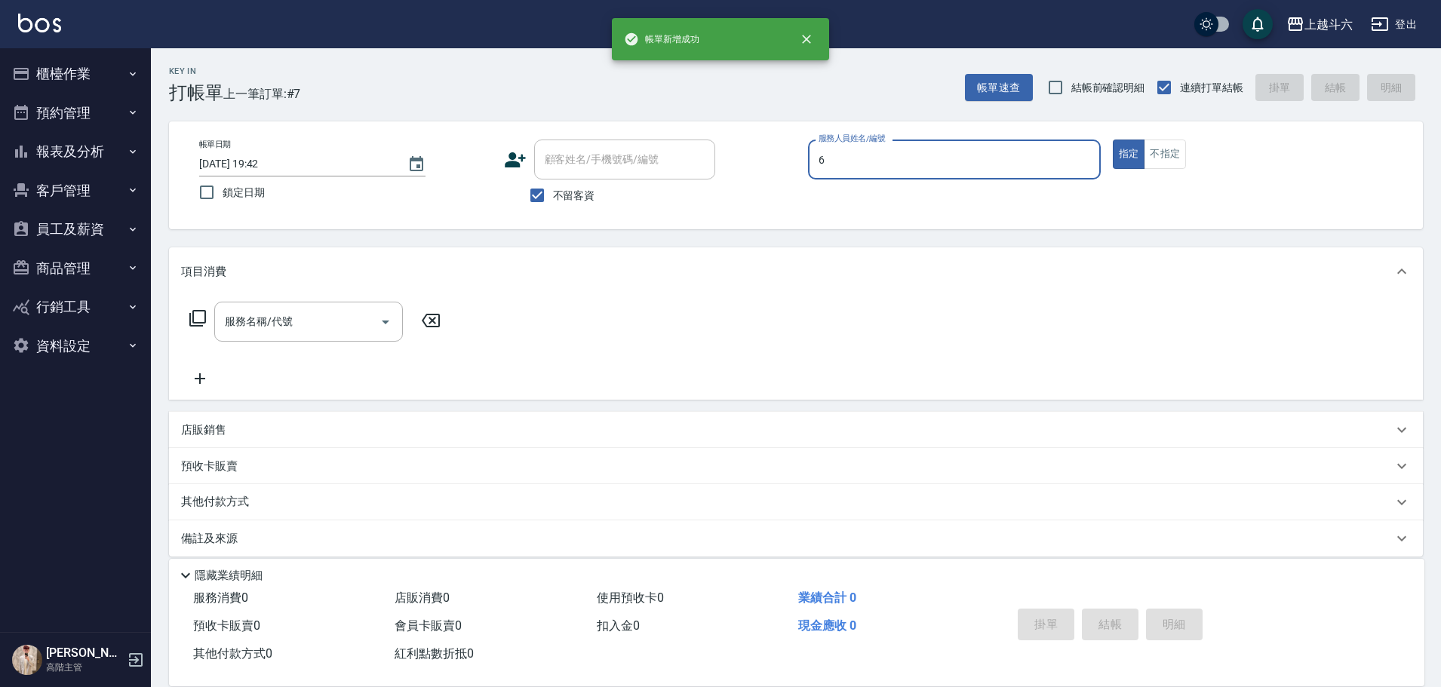
type input "[PERSON_NAME]-6"
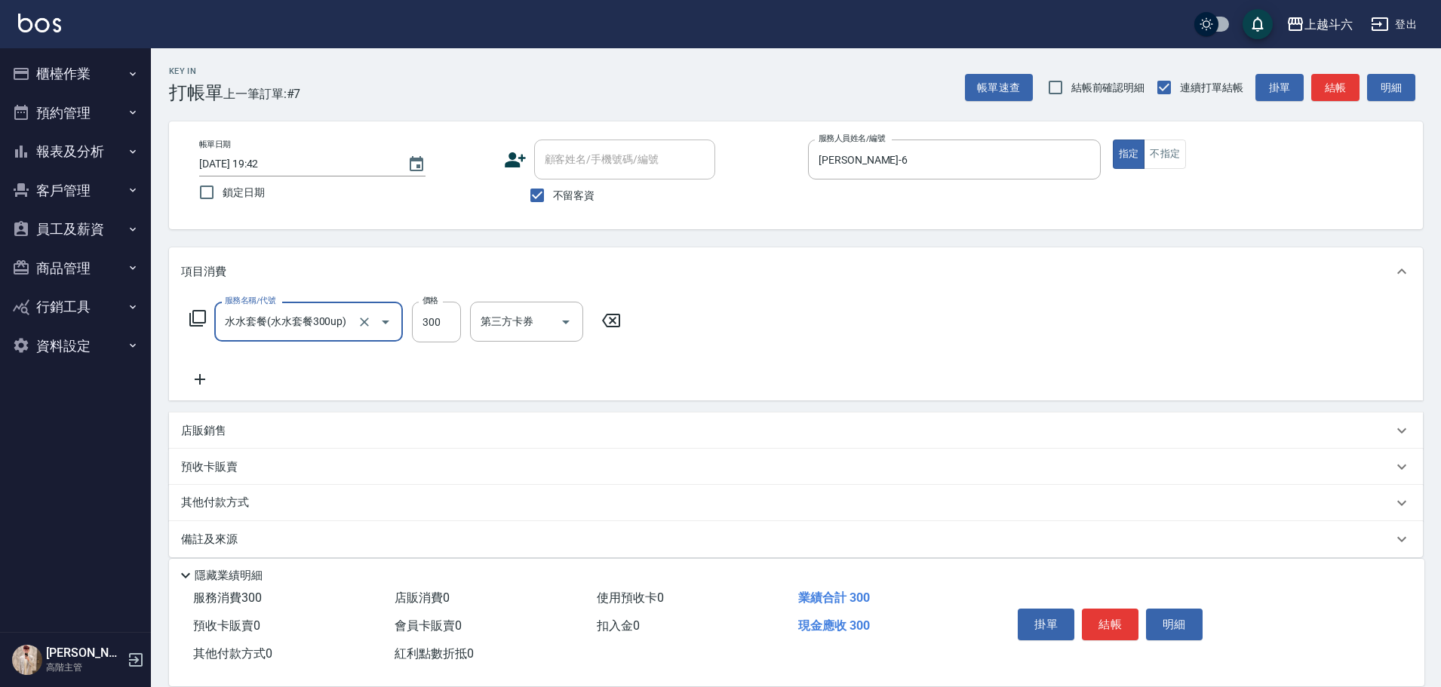
type input "水水套餐(水水套餐300up)"
type input "400"
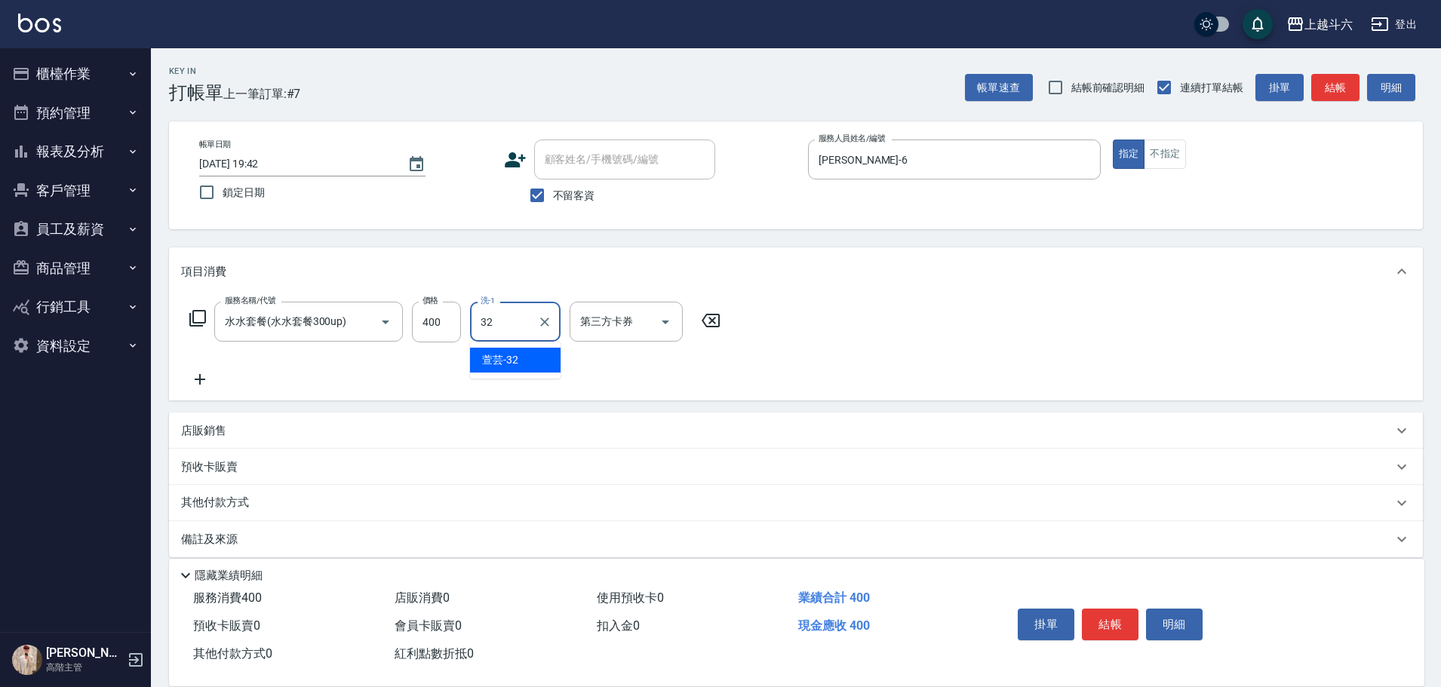
type input "萱芸-32"
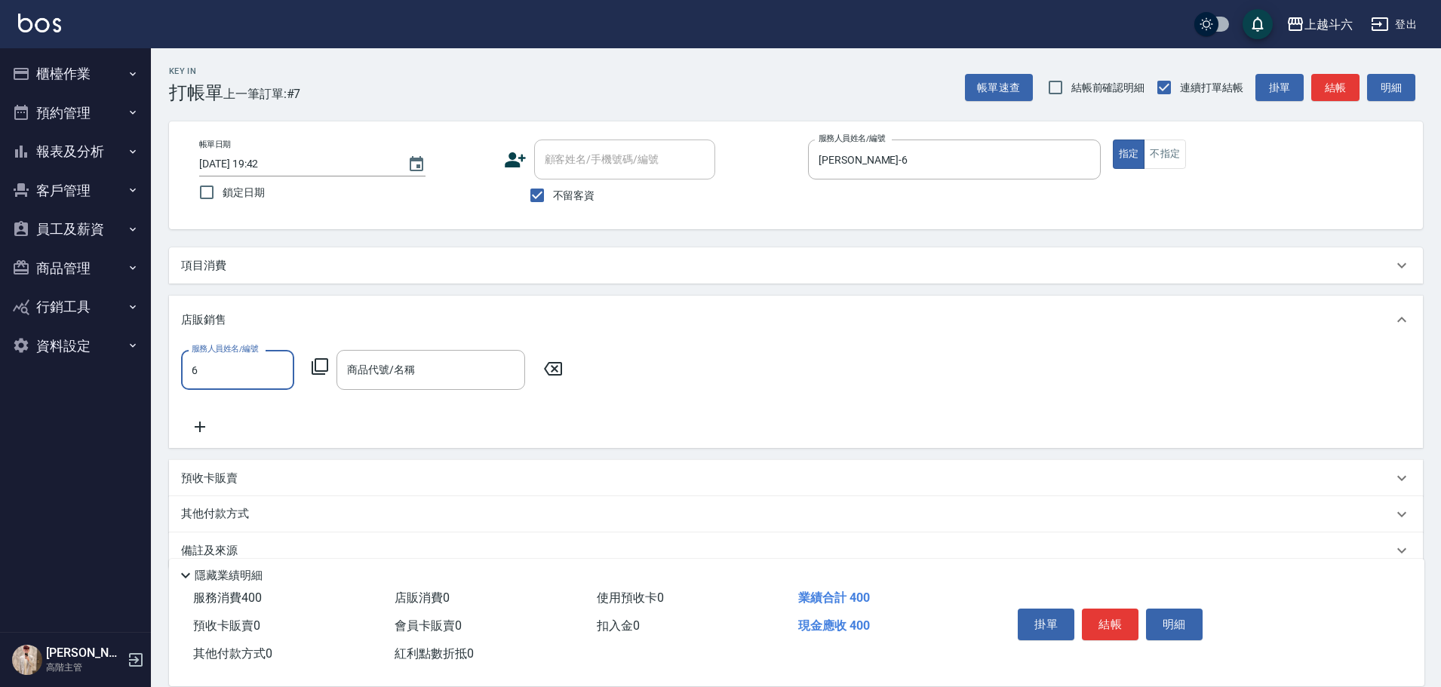
type input "[PERSON_NAME]-6"
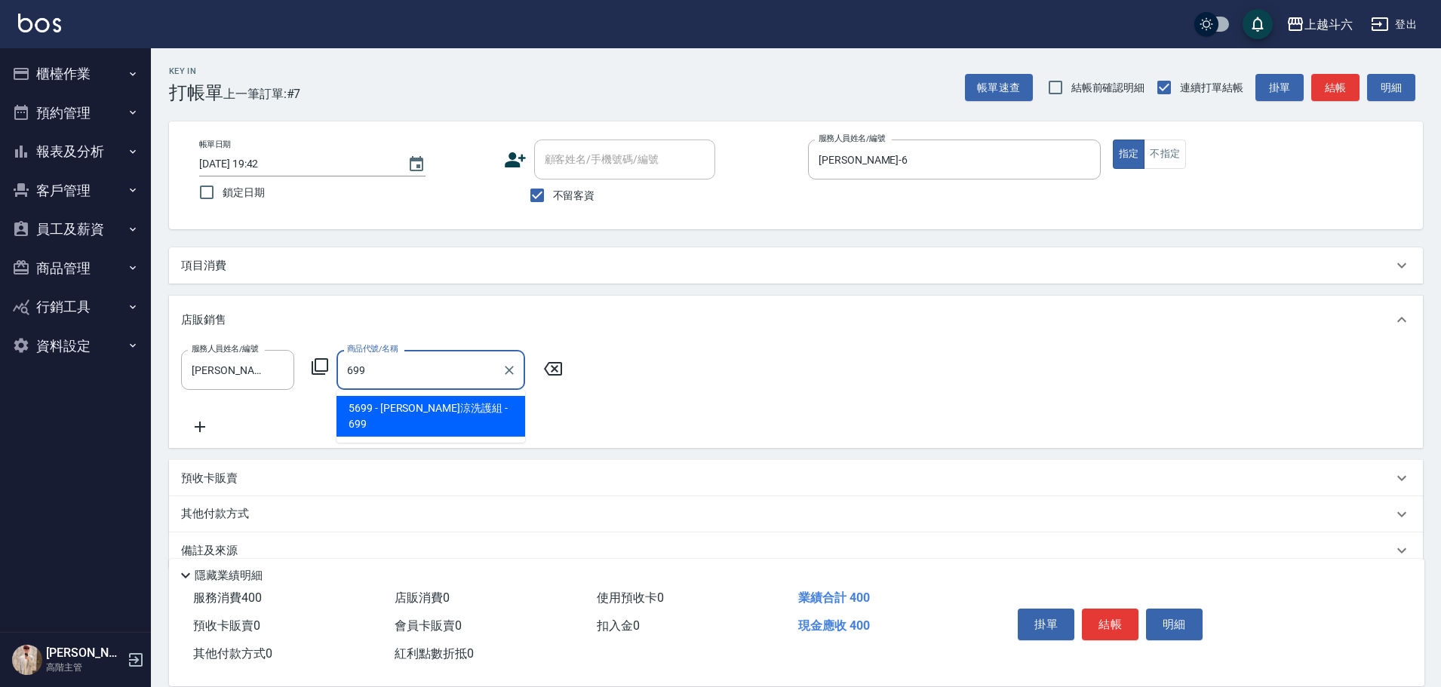
type input "[PERSON_NAME]涼洗護組"
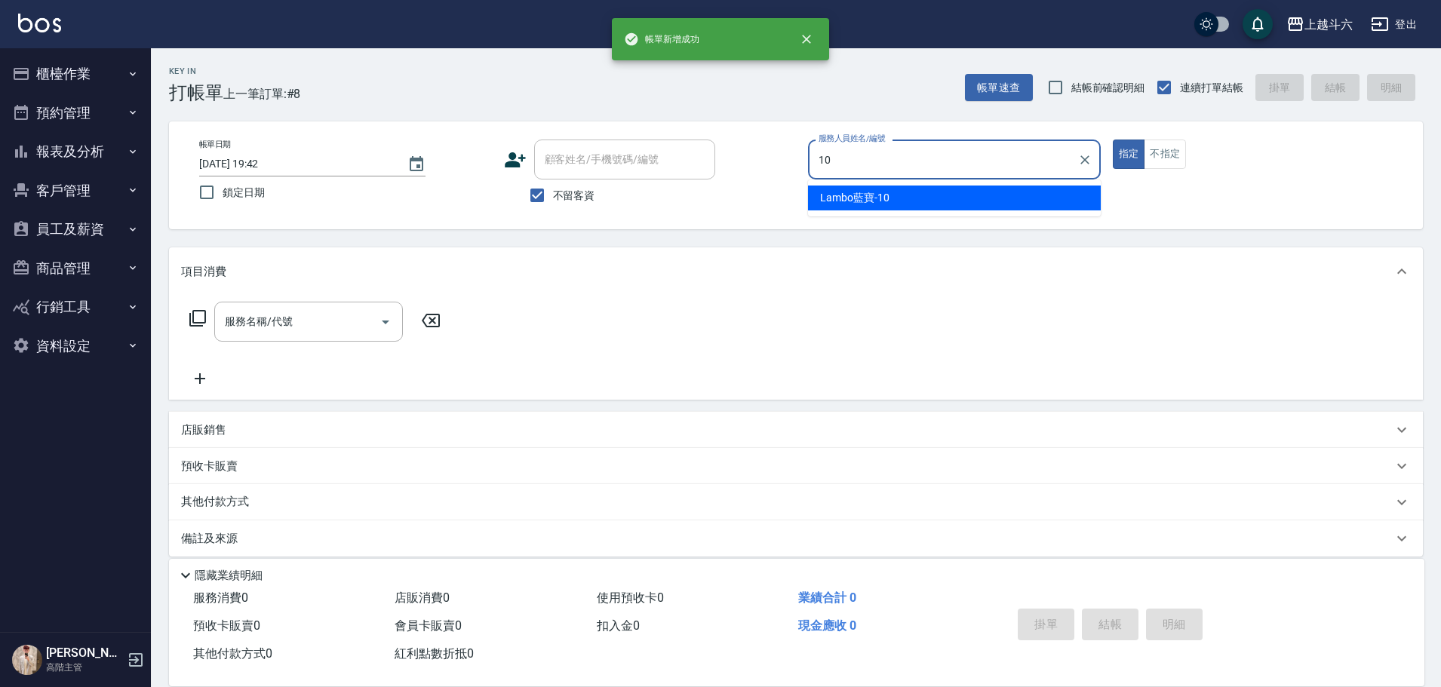
type input "Lambo藍寶-10"
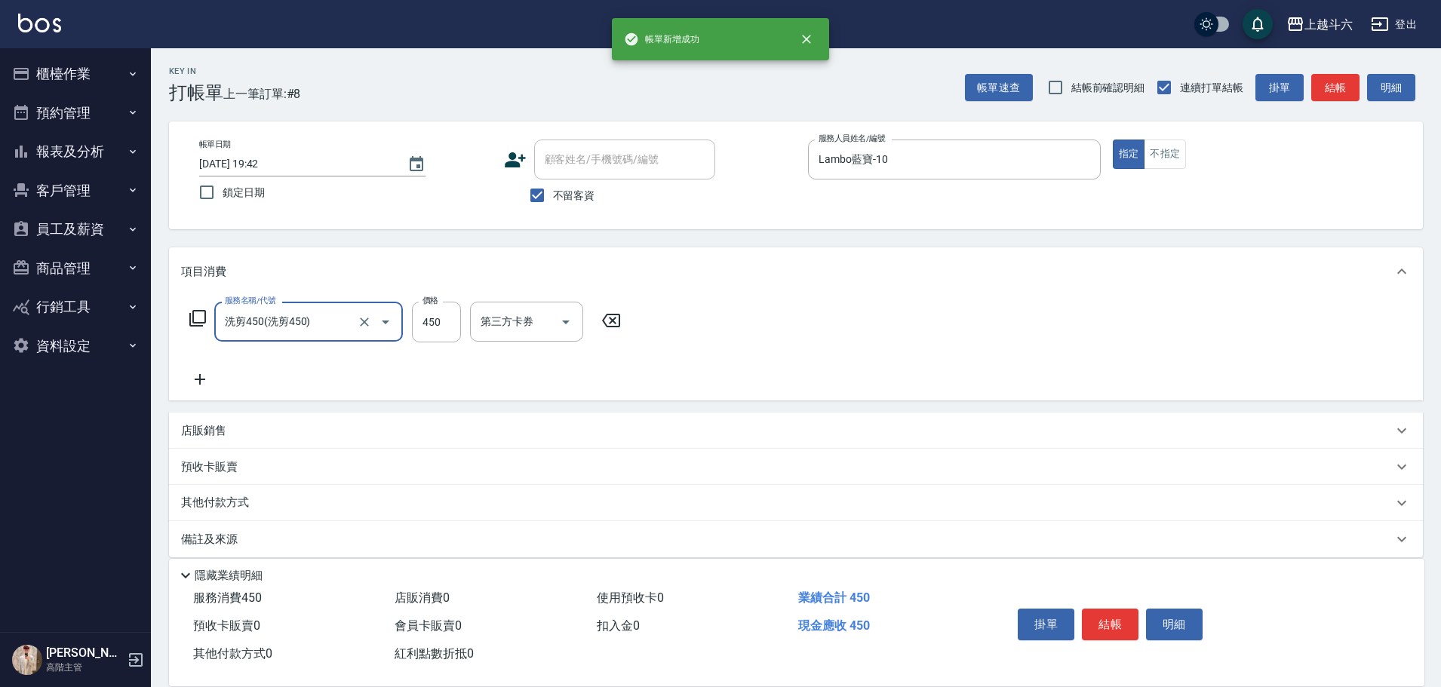
type input "洗剪450"
type input "520"
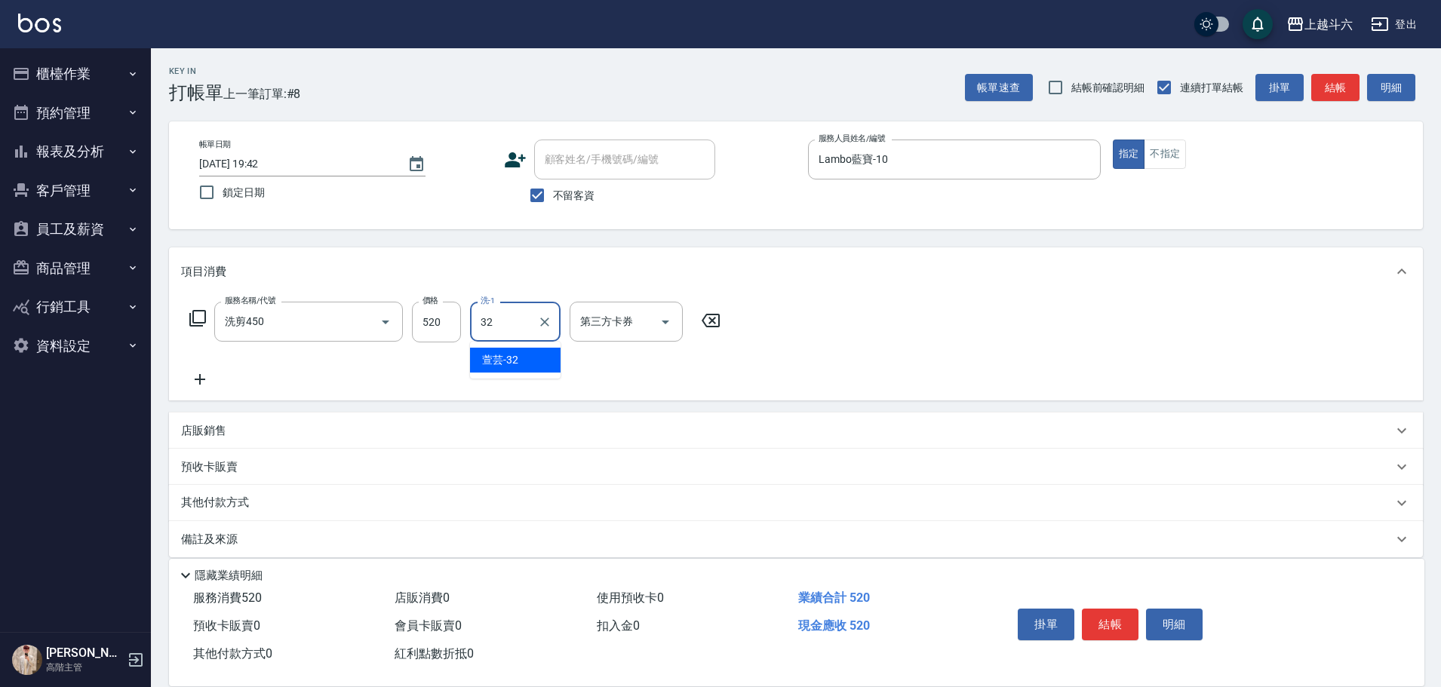
type input "萱芸-32"
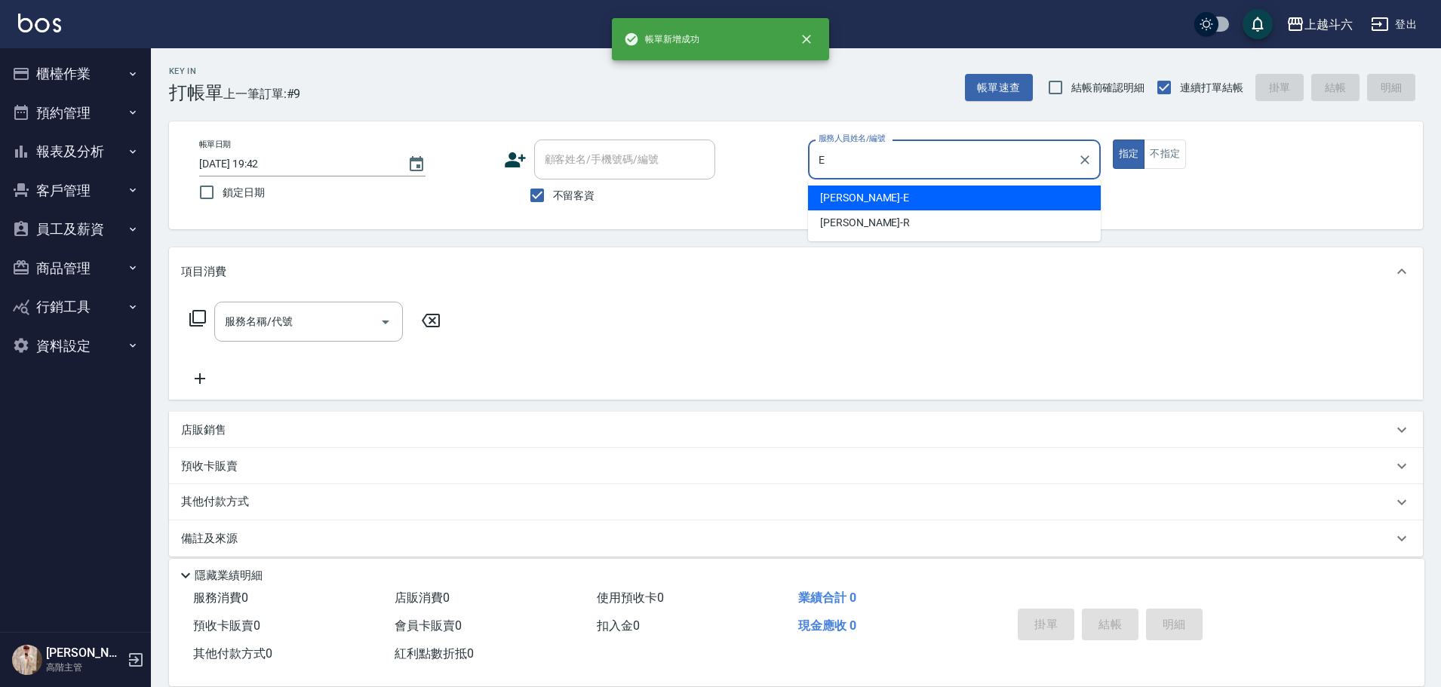
type input "[PERSON_NAME]"
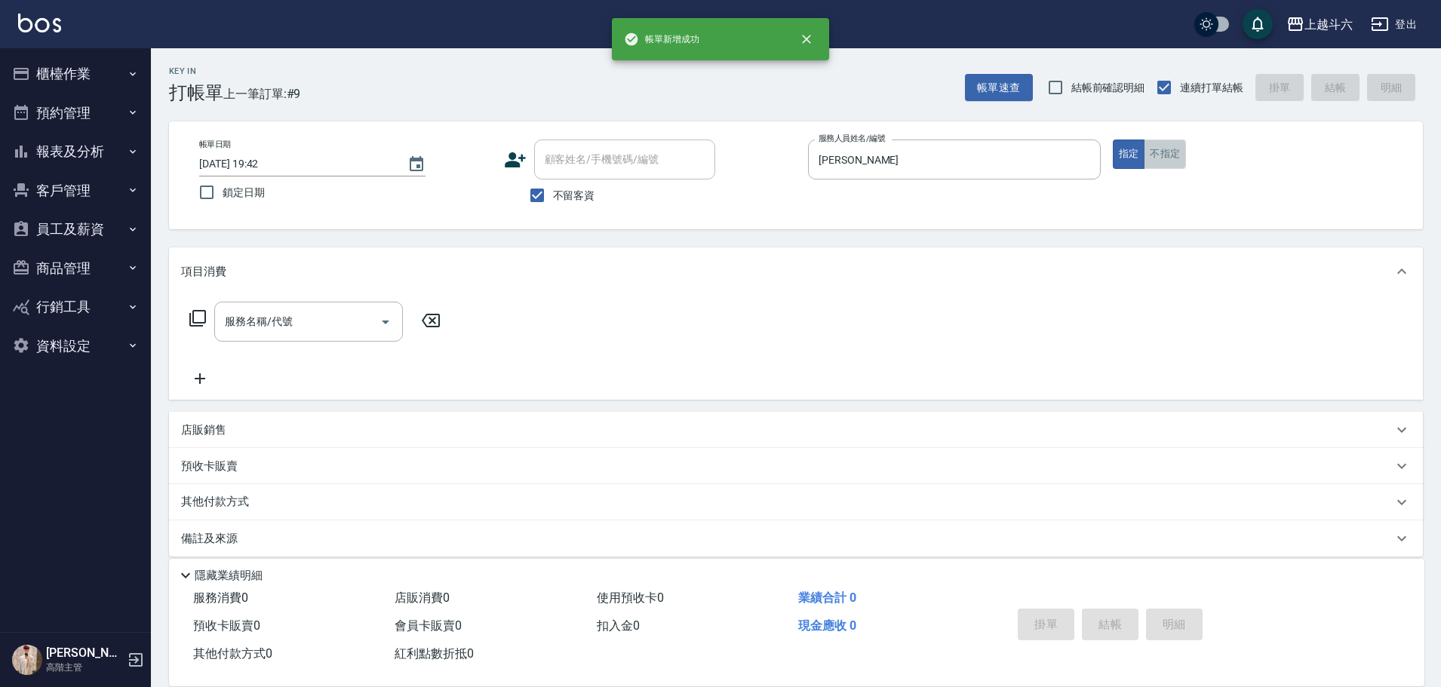
click at [1183, 152] on button "不指定" at bounding box center [1164, 154] width 42 height 29
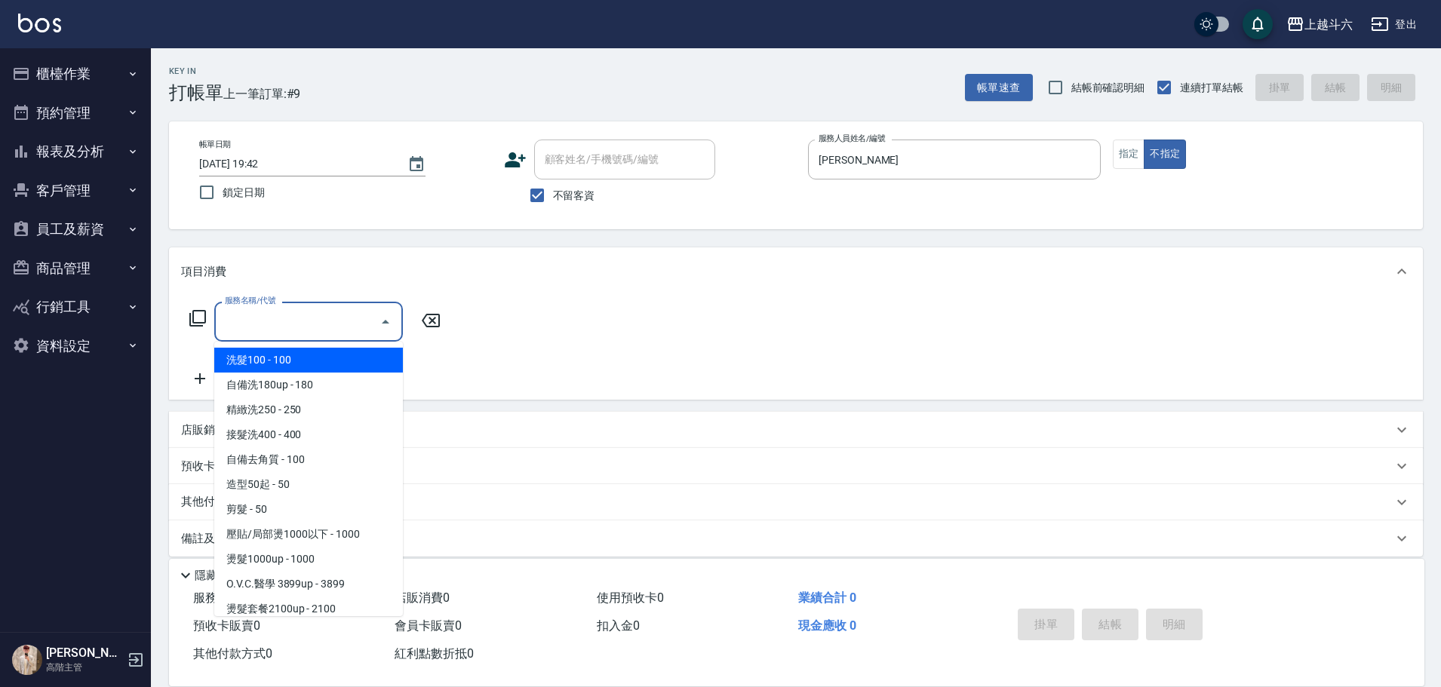
click at [278, 324] on input "服務名稱/代號" at bounding box center [297, 321] width 152 height 26
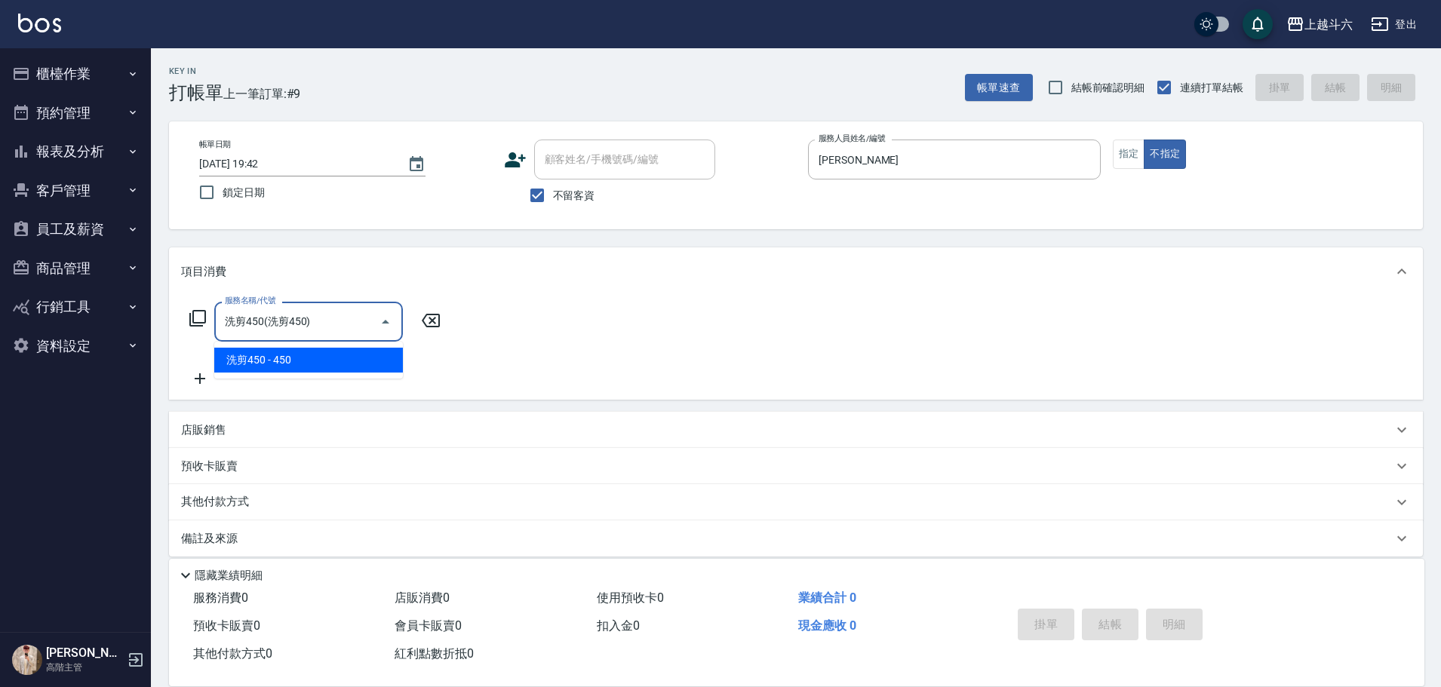
type input "洗剪450"
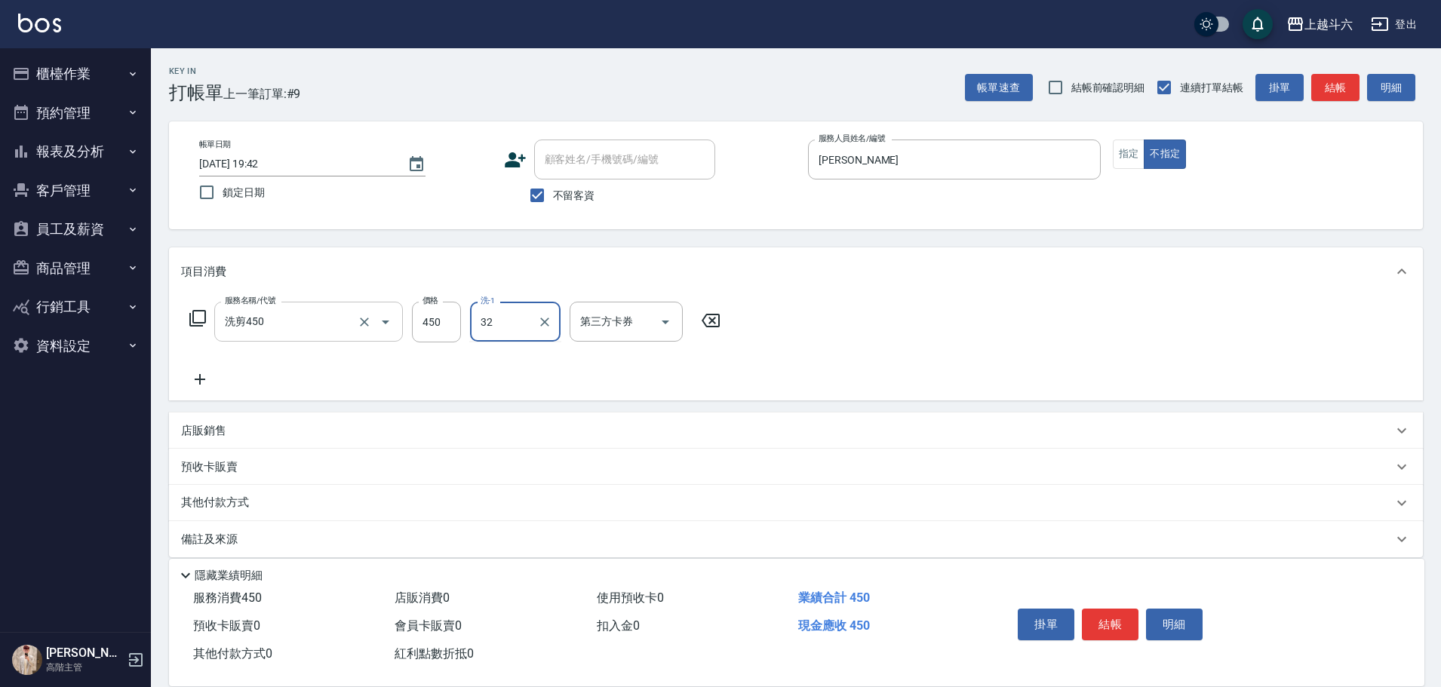
type input "萱芸-32"
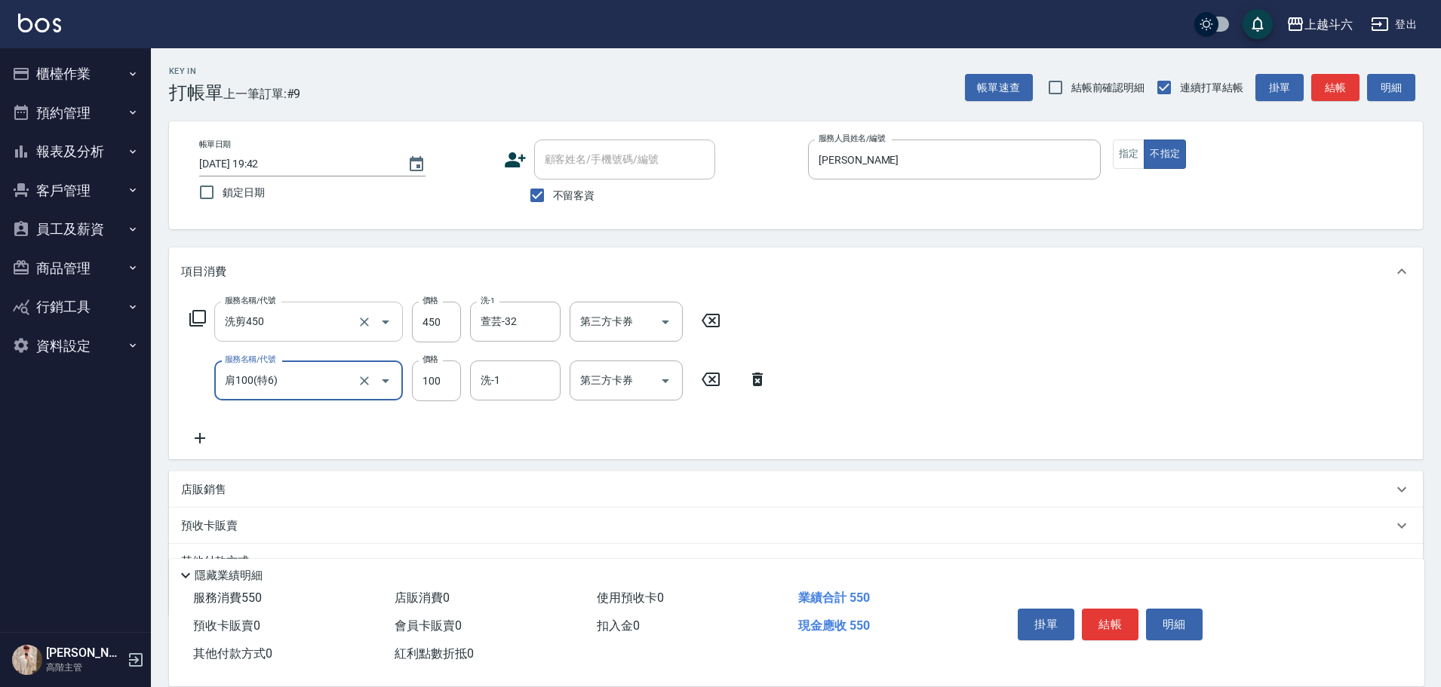
type input "肩100(特6)"
type input "萱芸-32"
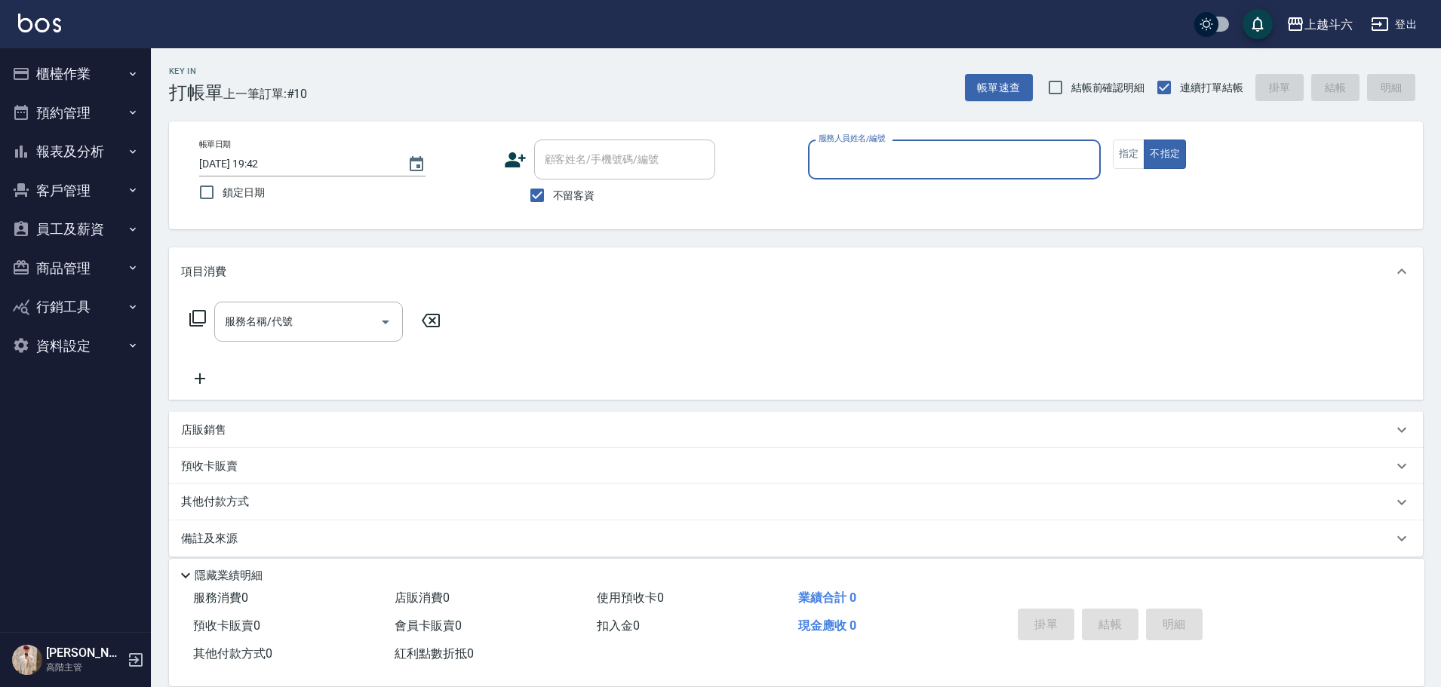
click at [98, 160] on button "報表及分析" at bounding box center [75, 151] width 139 height 39
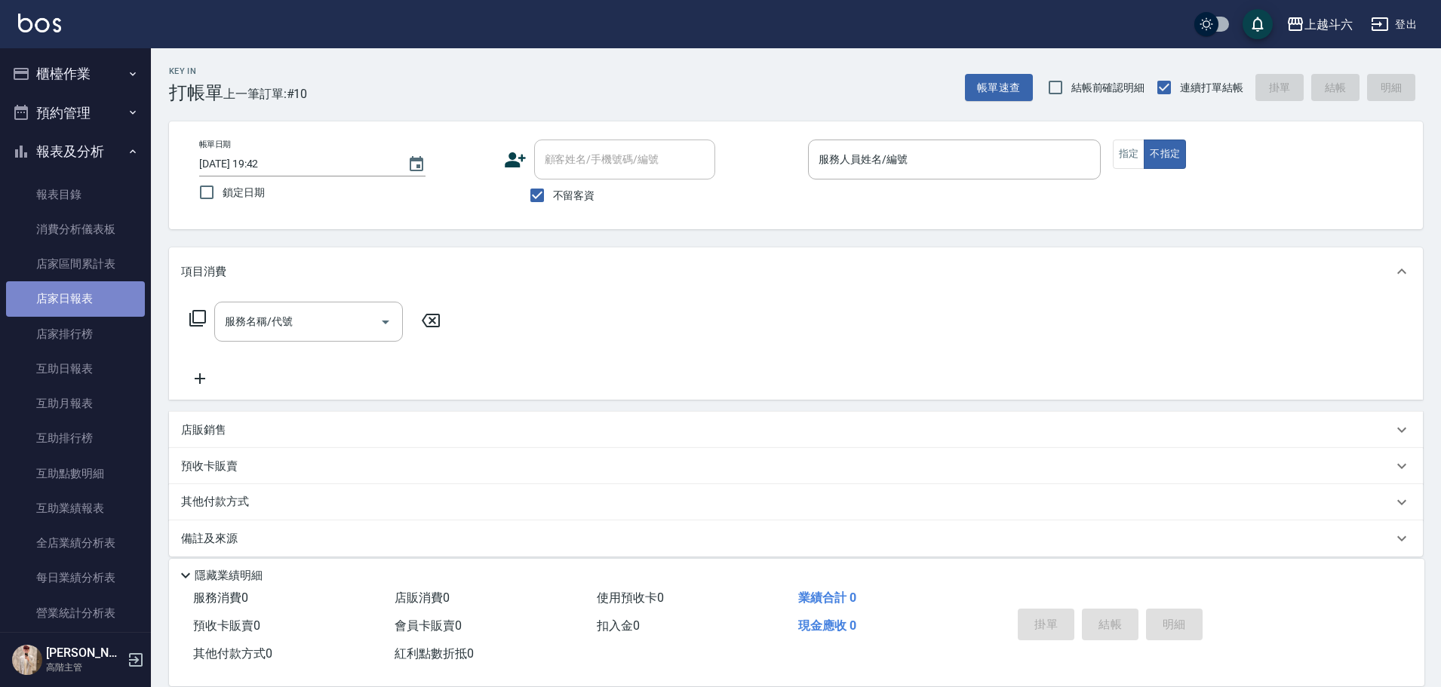
click at [124, 304] on link "店家日報表" at bounding box center [75, 298] width 139 height 35
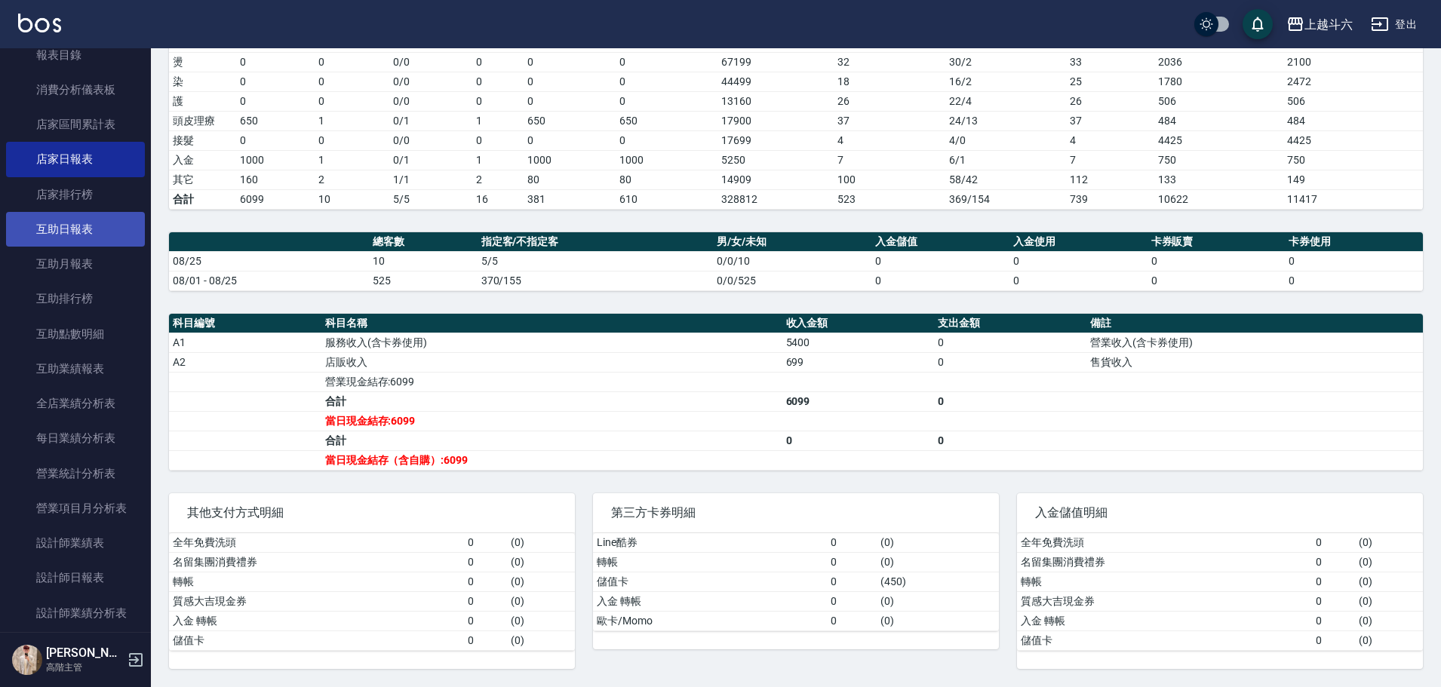
scroll to position [151, 0]
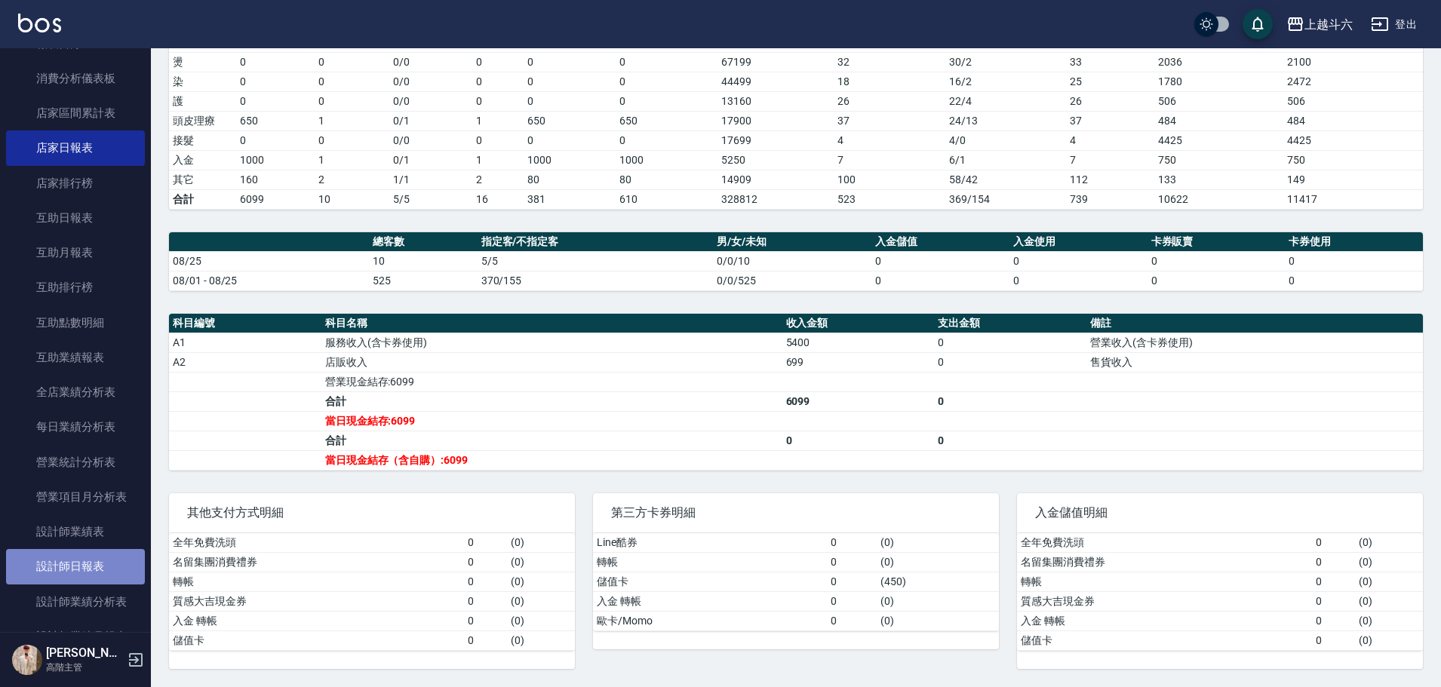
click at [113, 566] on link "設計師日報表" at bounding box center [75, 566] width 139 height 35
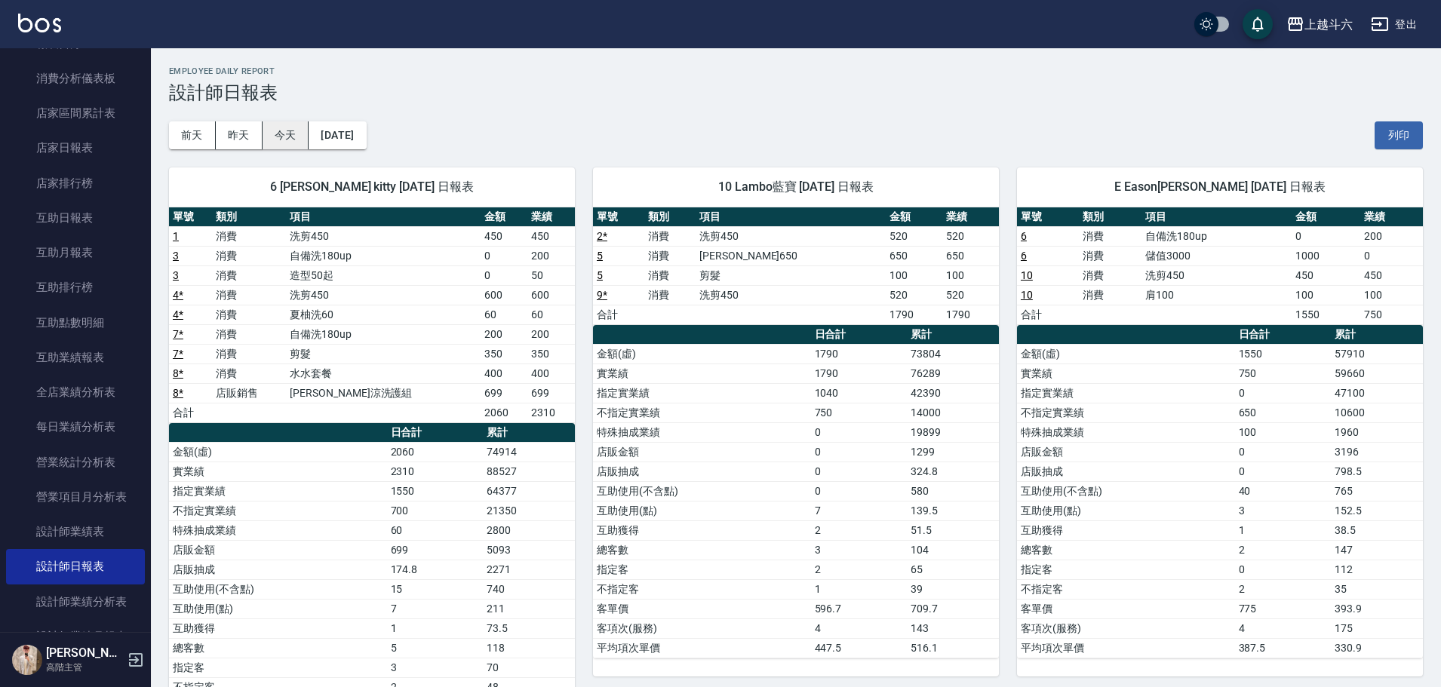
click at [292, 141] on button "今天" at bounding box center [285, 135] width 47 height 28
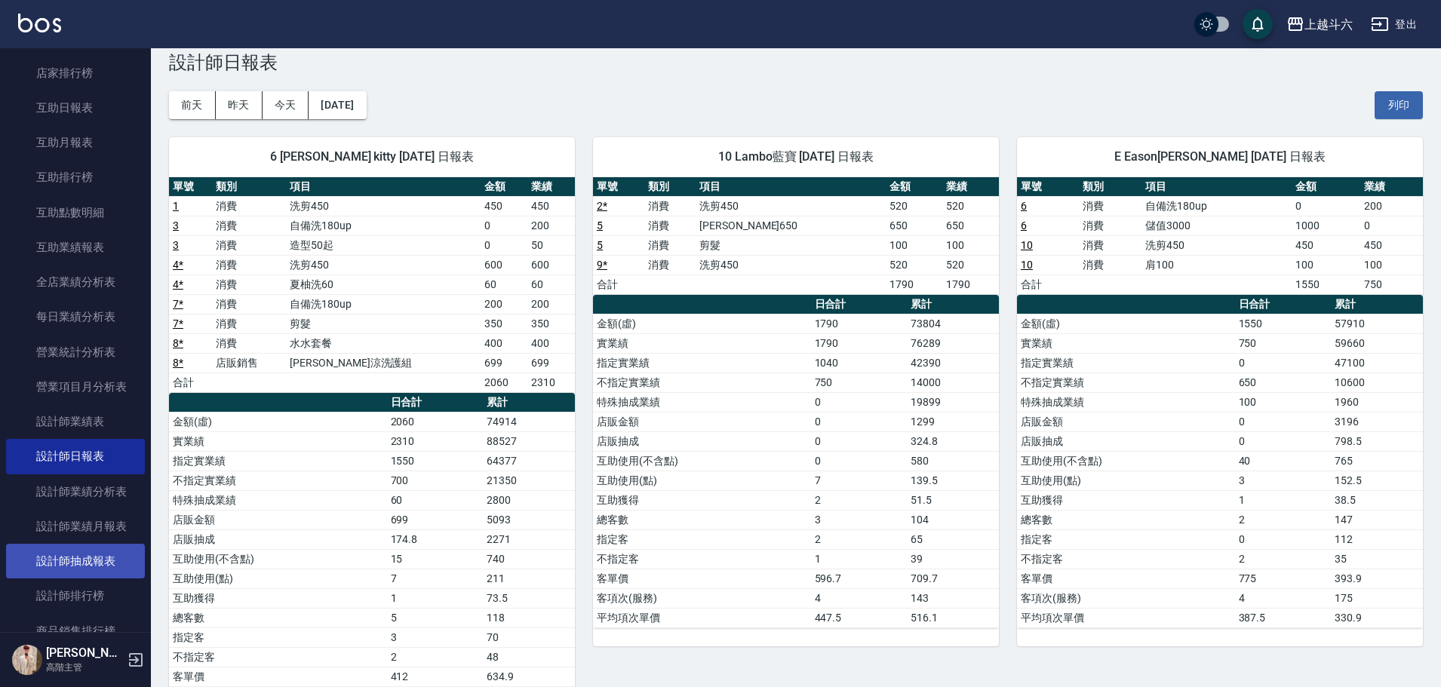
scroll to position [302, 0]
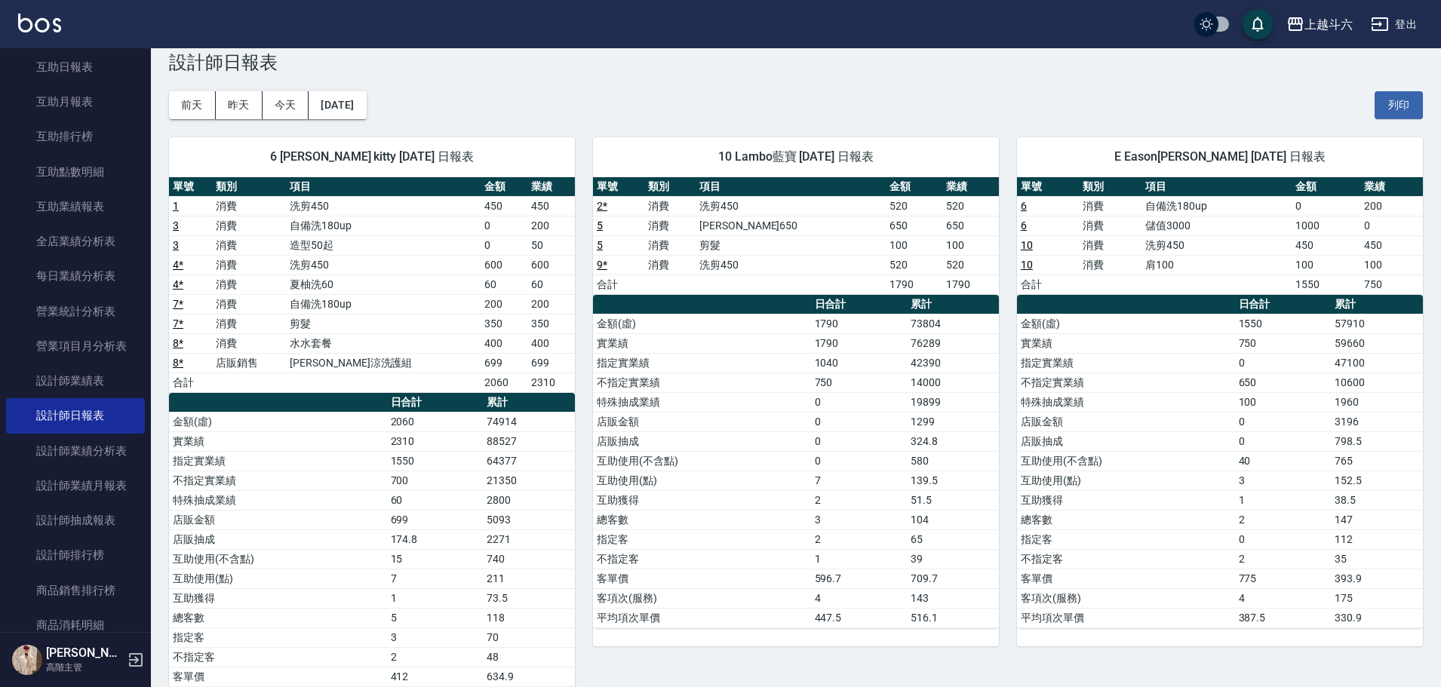
click at [65, 26] on div "上越斗六 登出" at bounding box center [720, 24] width 1441 height 48
click at [22, 21] on img at bounding box center [39, 23] width 43 height 19
